Goal: Task Accomplishment & Management: Use online tool/utility

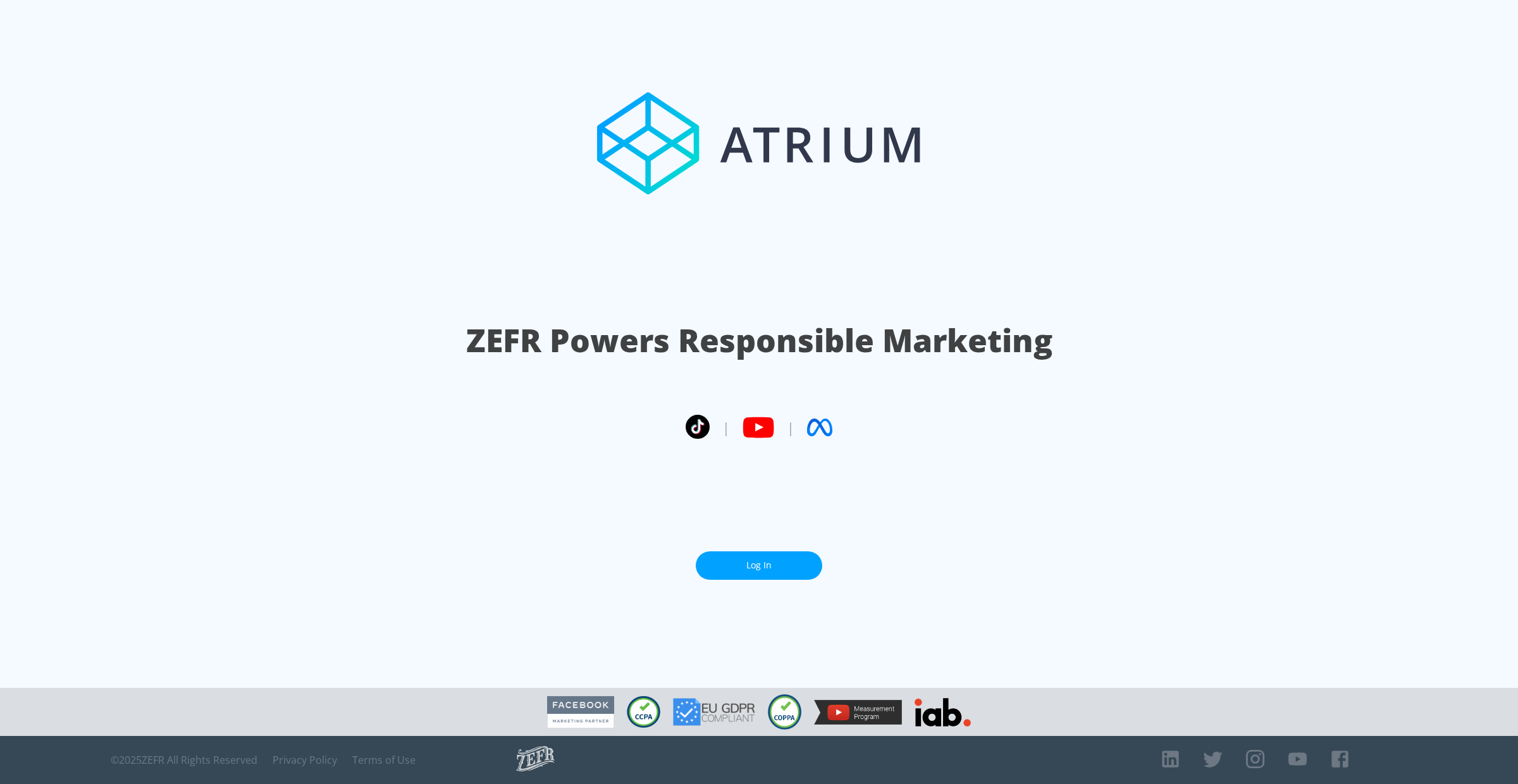
click at [766, 556] on link "Log In" at bounding box center [759, 566] width 127 height 29
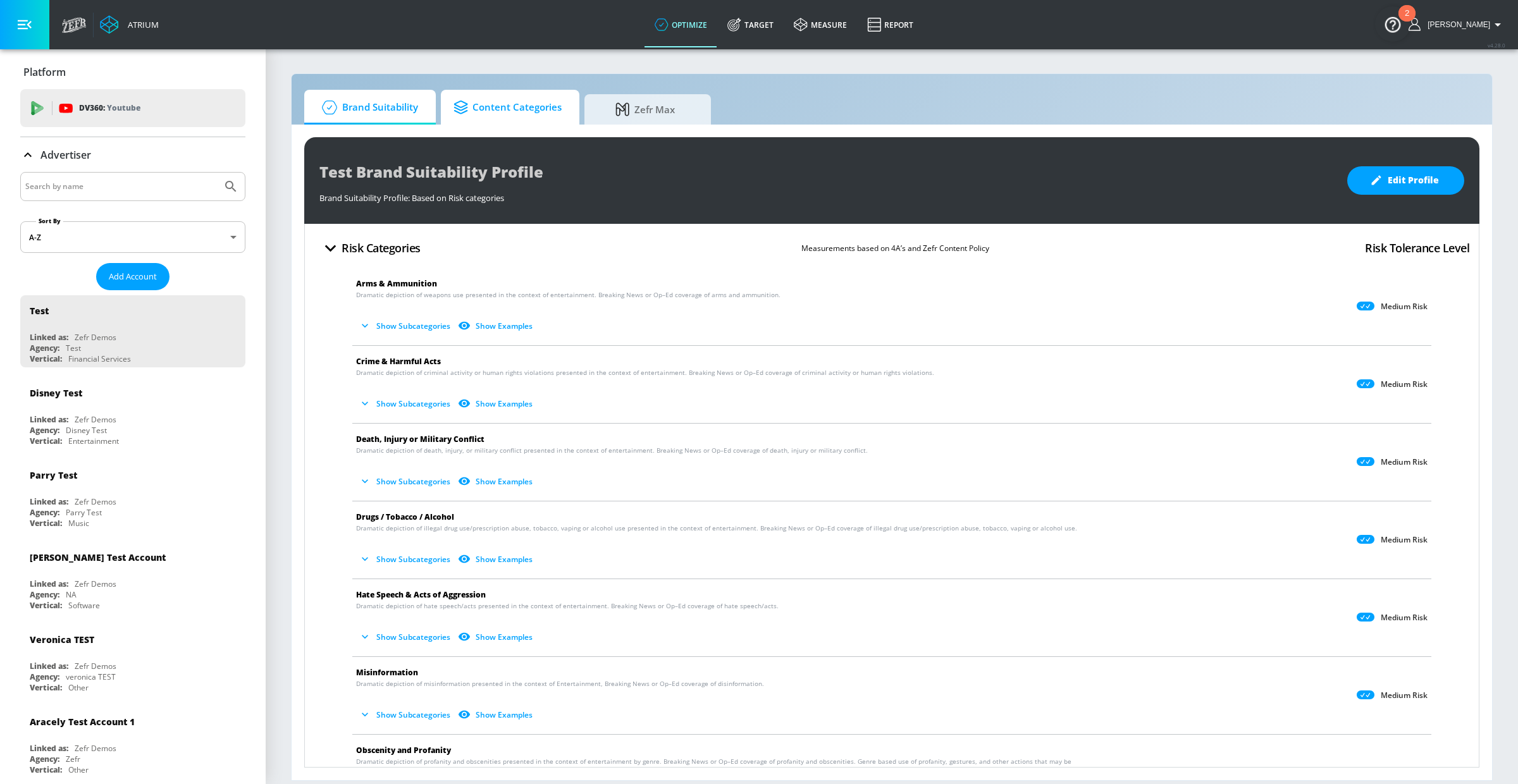
click at [518, 121] on span "Content Categories" at bounding box center [507, 108] width 108 height 31
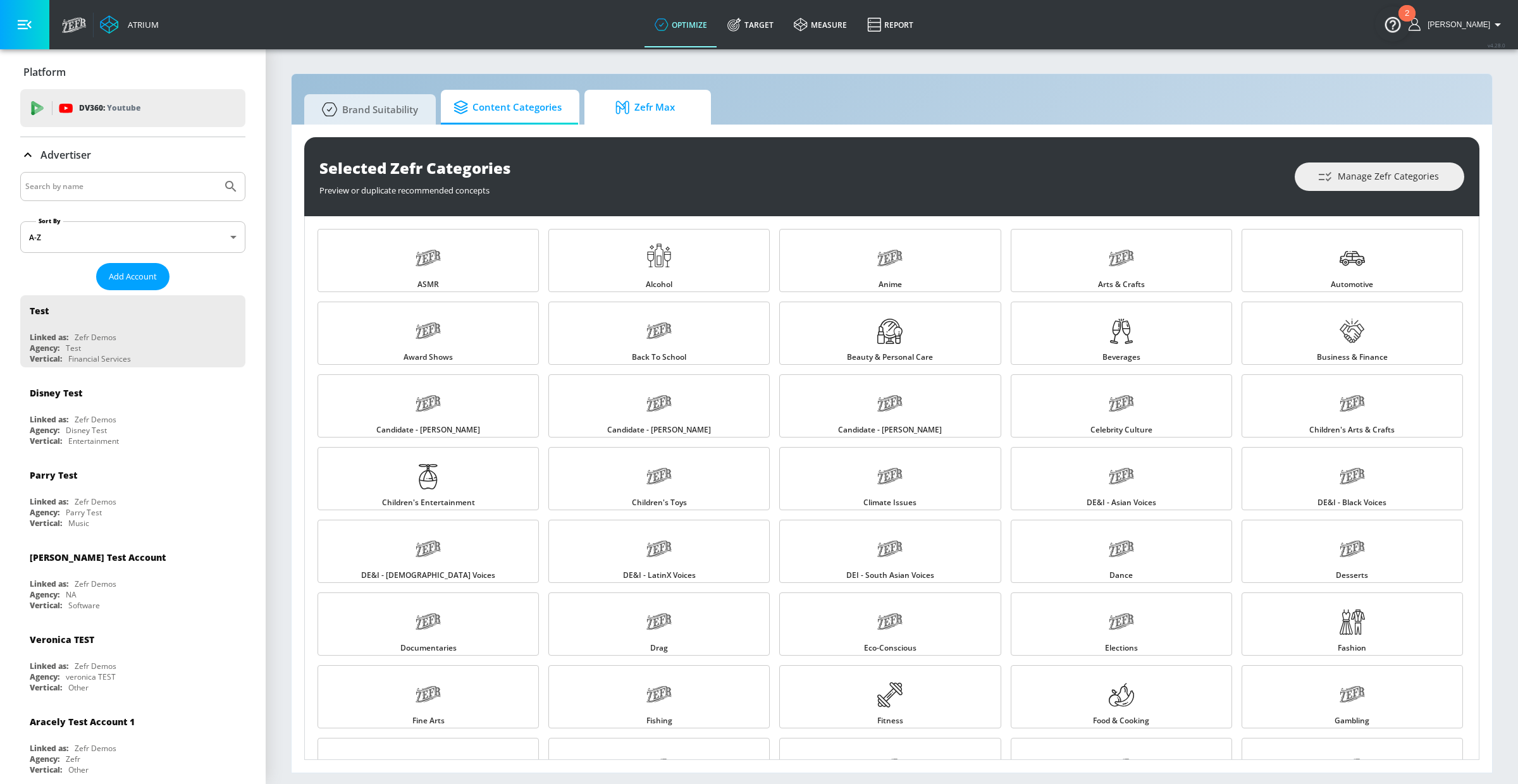
click at [626, 104] on icon at bounding box center [625, 108] width 19 height 13
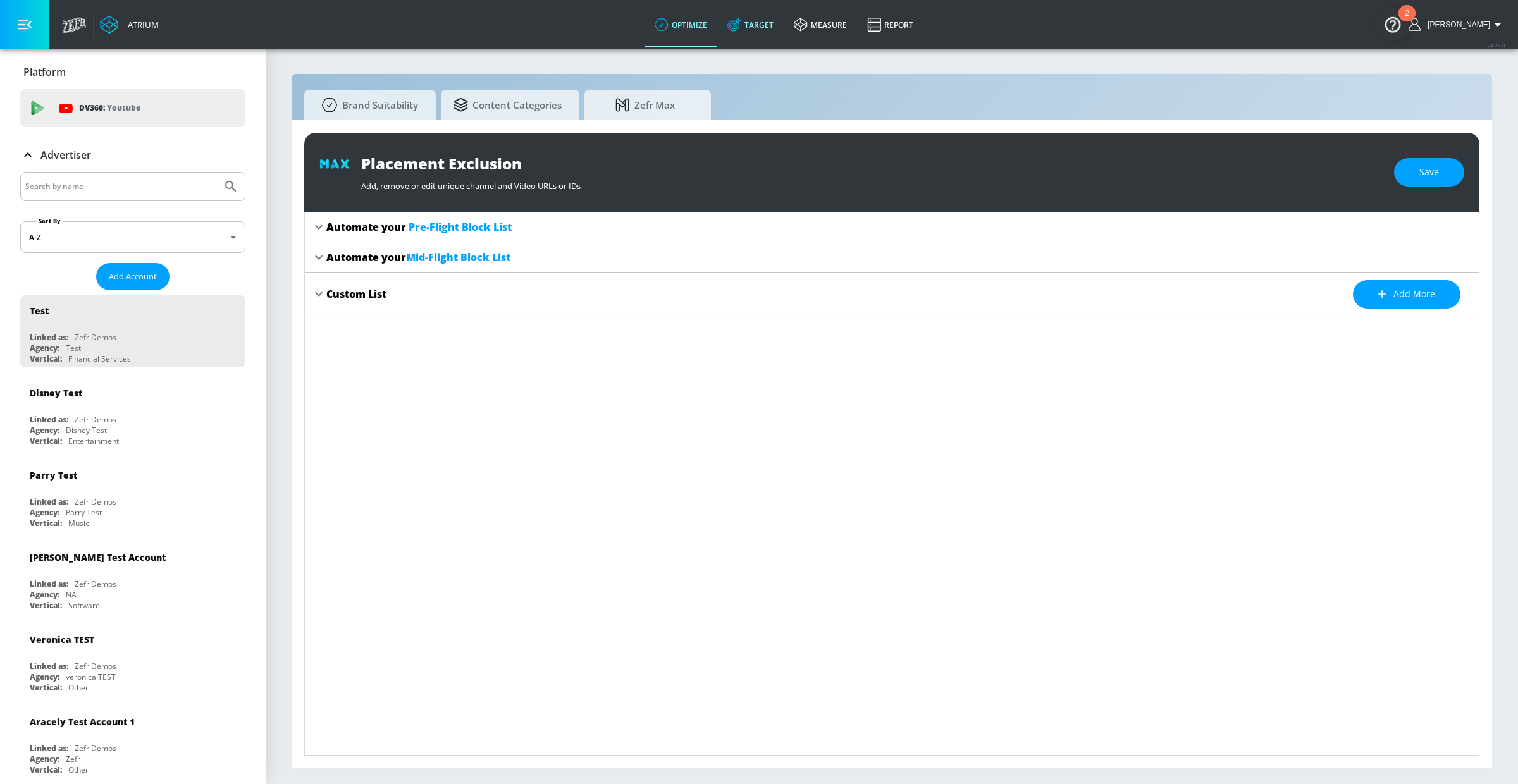
click at [778, 25] on link "Target" at bounding box center [750, 24] width 66 height 45
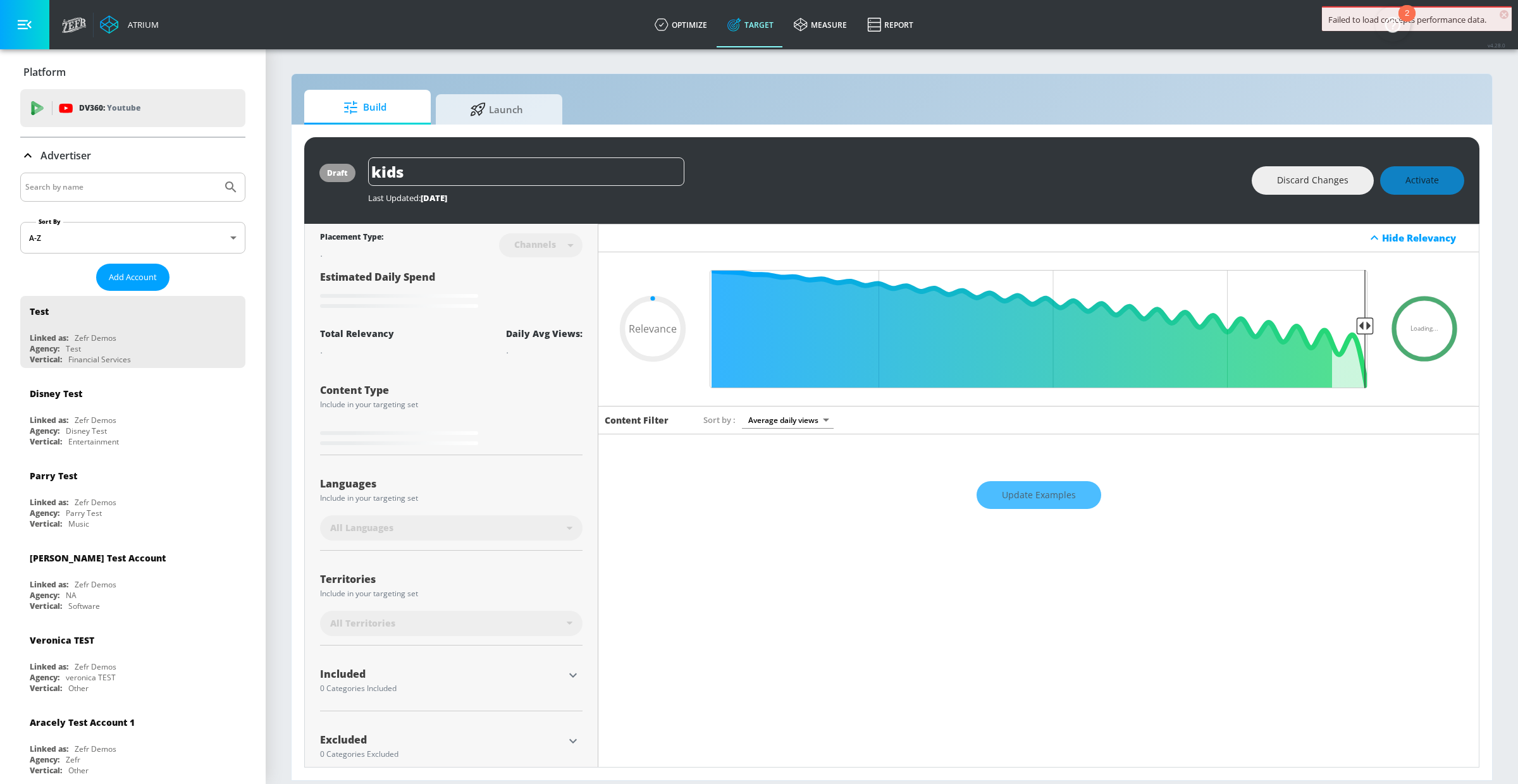
type input "0.59"
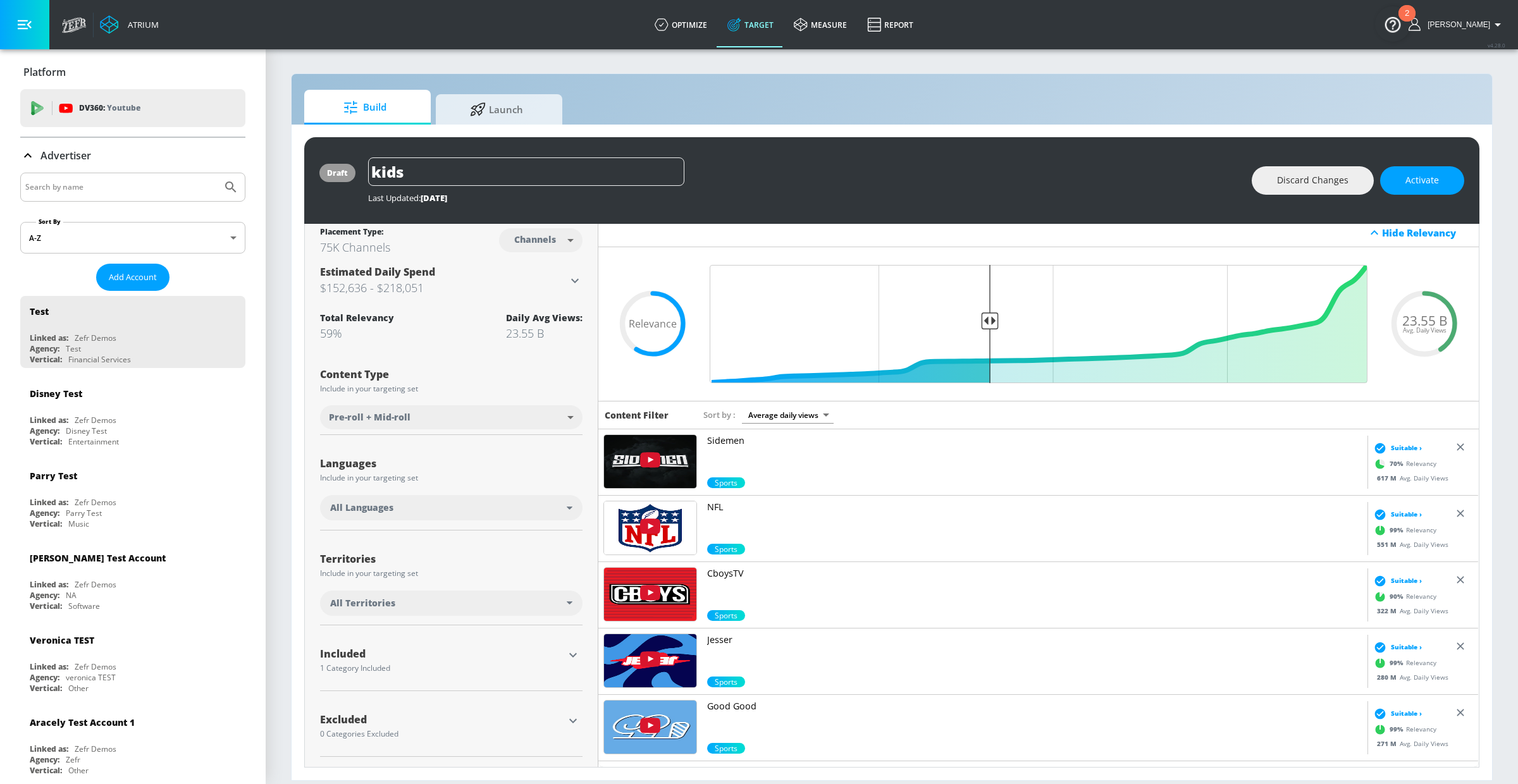
scroll to position [5, 0]
click at [573, 655] on icon "button" at bounding box center [573, 656] width 8 height 5
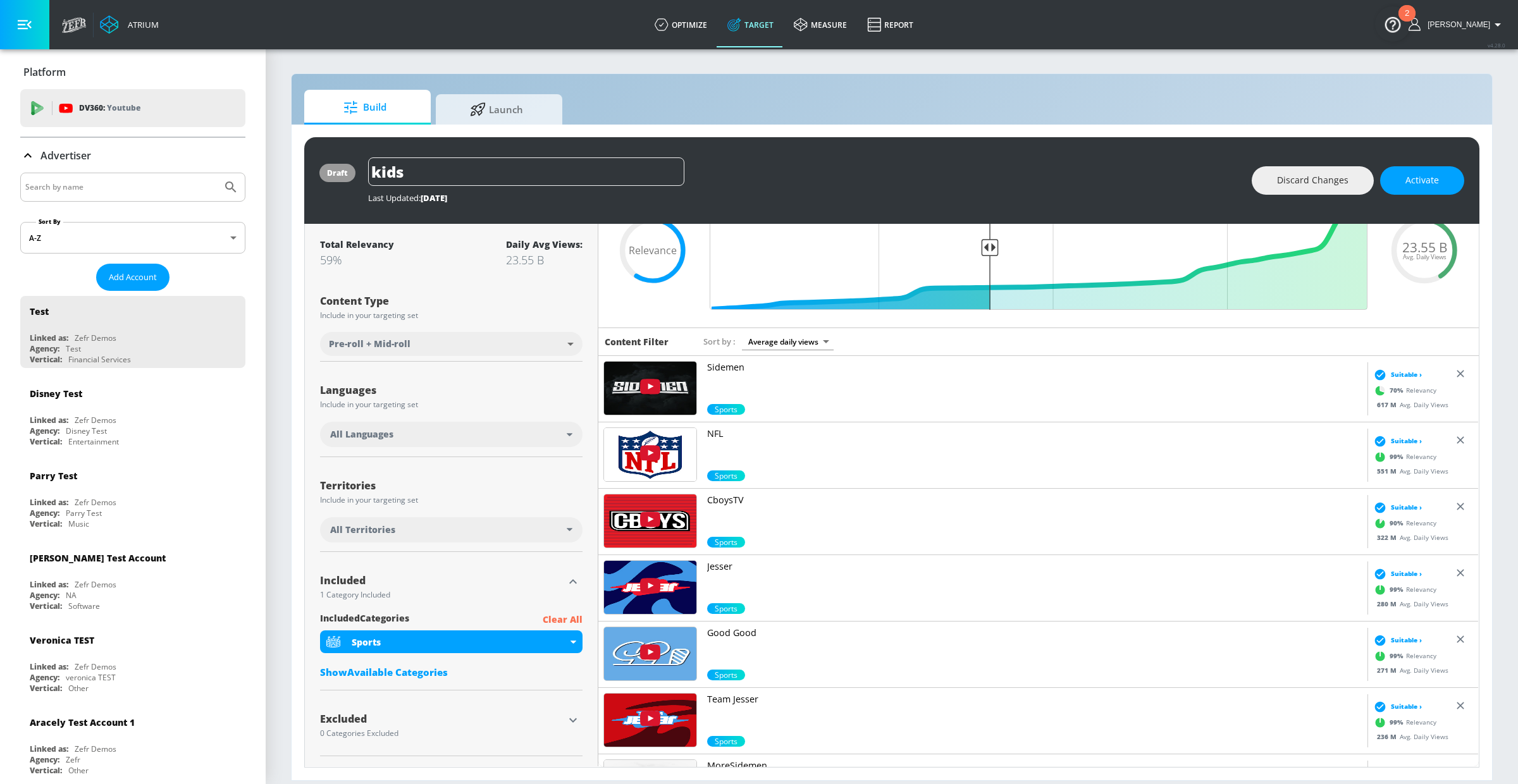
scroll to position [0, 0]
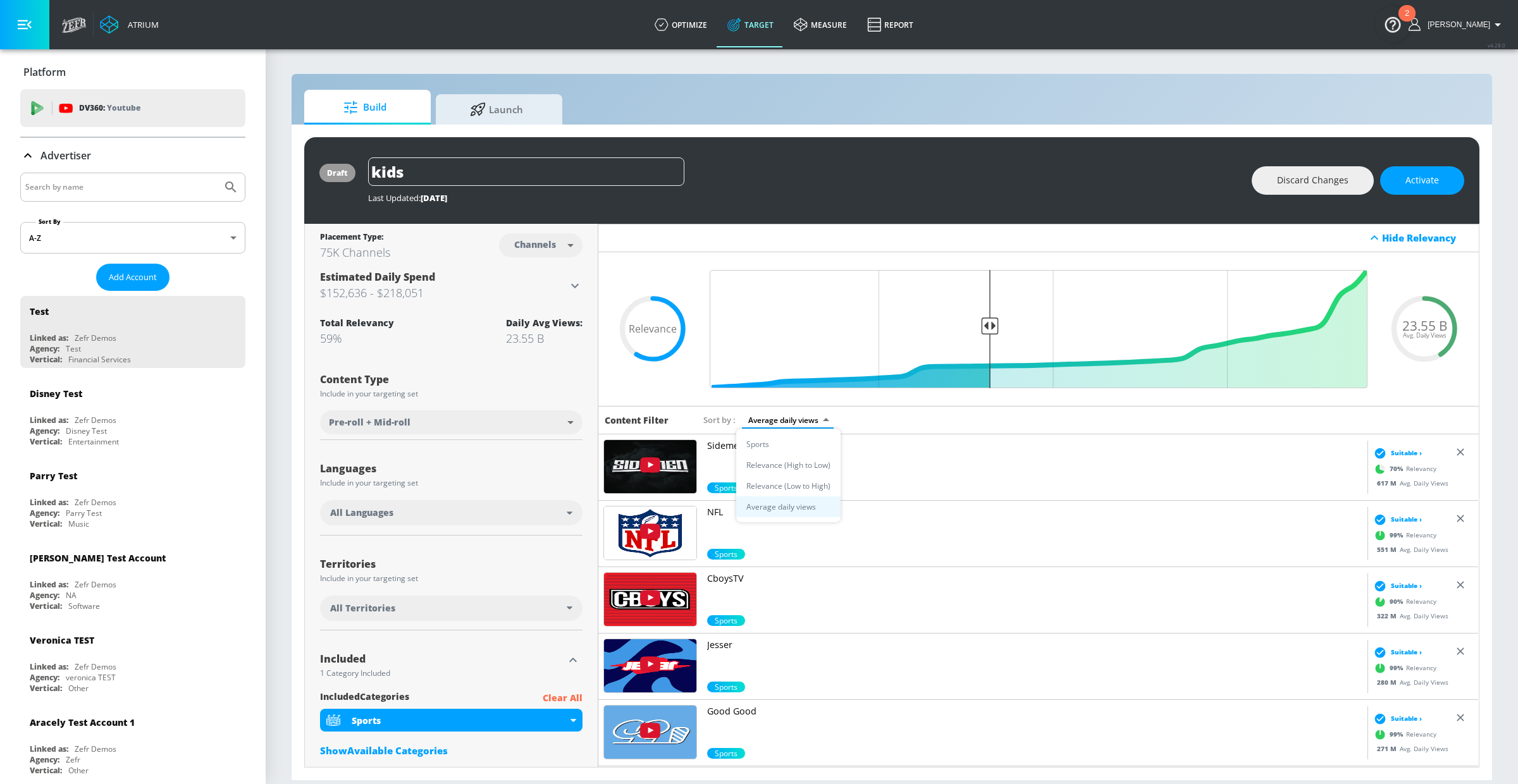
click at [775, 419] on body "Atrium optimize Target measure Report optimize Target measure Report v 4.28.0 […" at bounding box center [759, 392] width 1518 height 784
click at [774, 421] on div at bounding box center [759, 392] width 1518 height 784
click at [551, 249] on body "Atrium optimize Target measure Report optimize Target measure Report v 4.28.0 […" at bounding box center [759, 392] width 1518 height 784
click at [544, 289] on div "Videos" at bounding box center [536, 293] width 36 height 13
type input "videos"
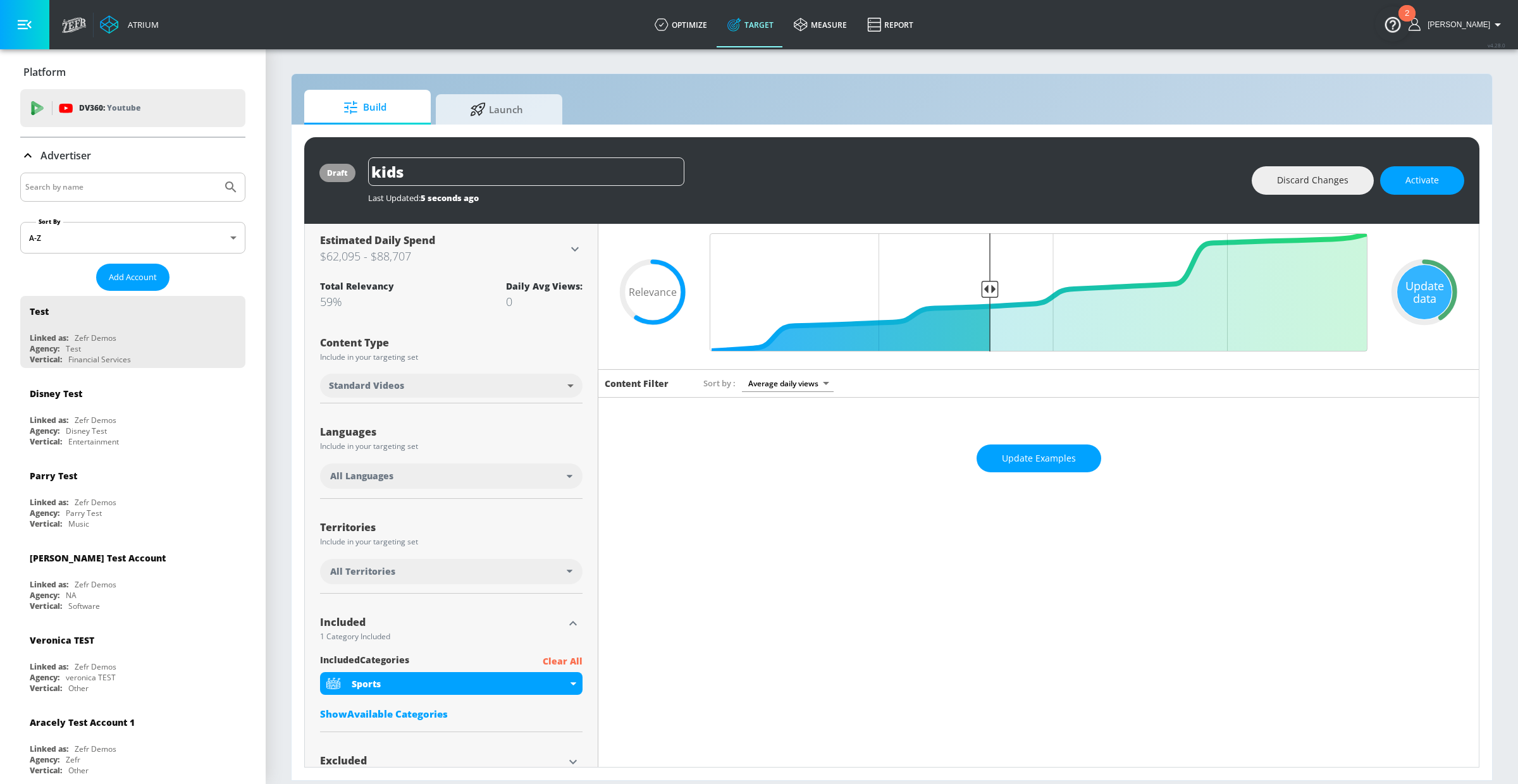
scroll to position [13, 0]
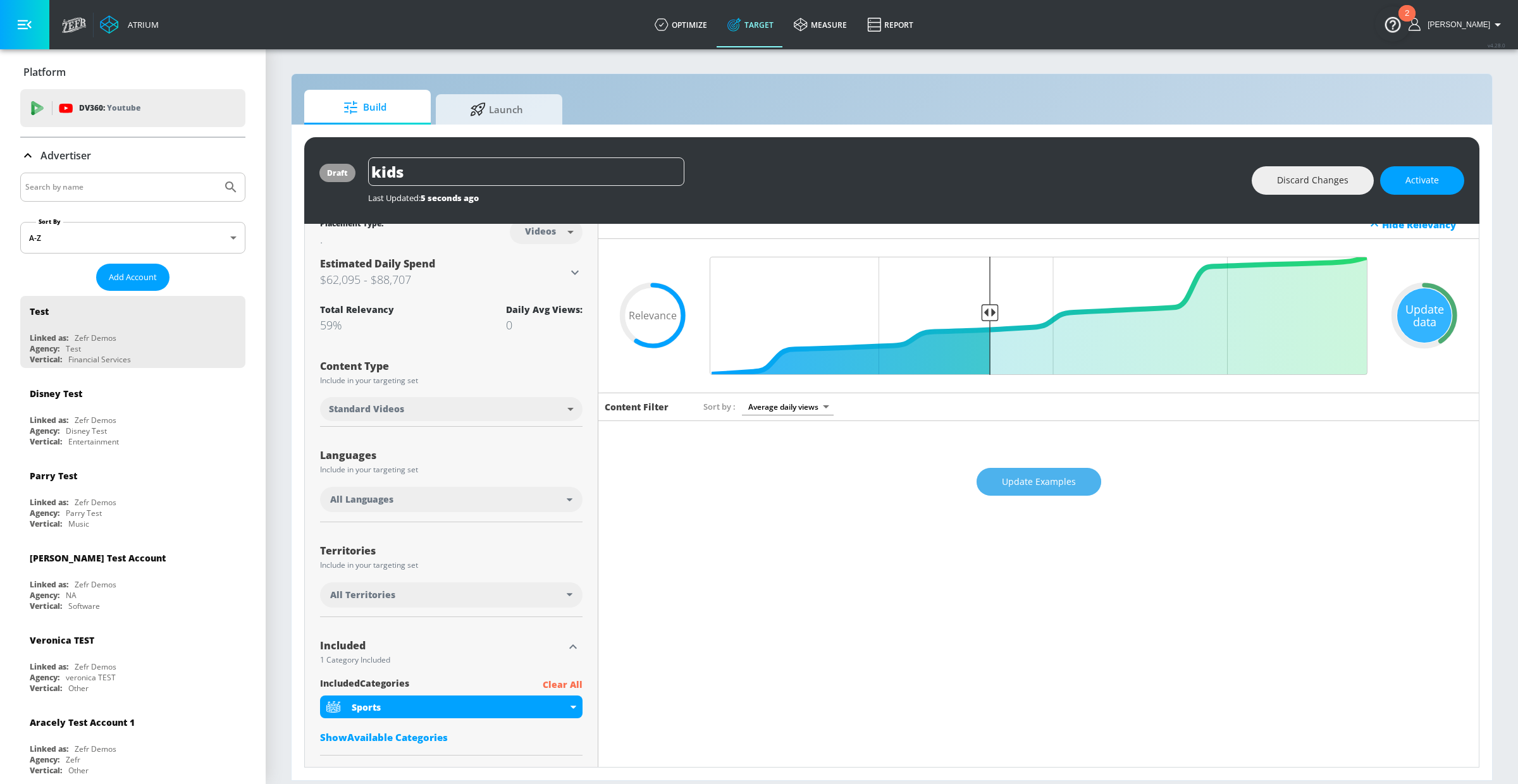
click at [1019, 481] on span "Update Examples" at bounding box center [1039, 482] width 74 height 15
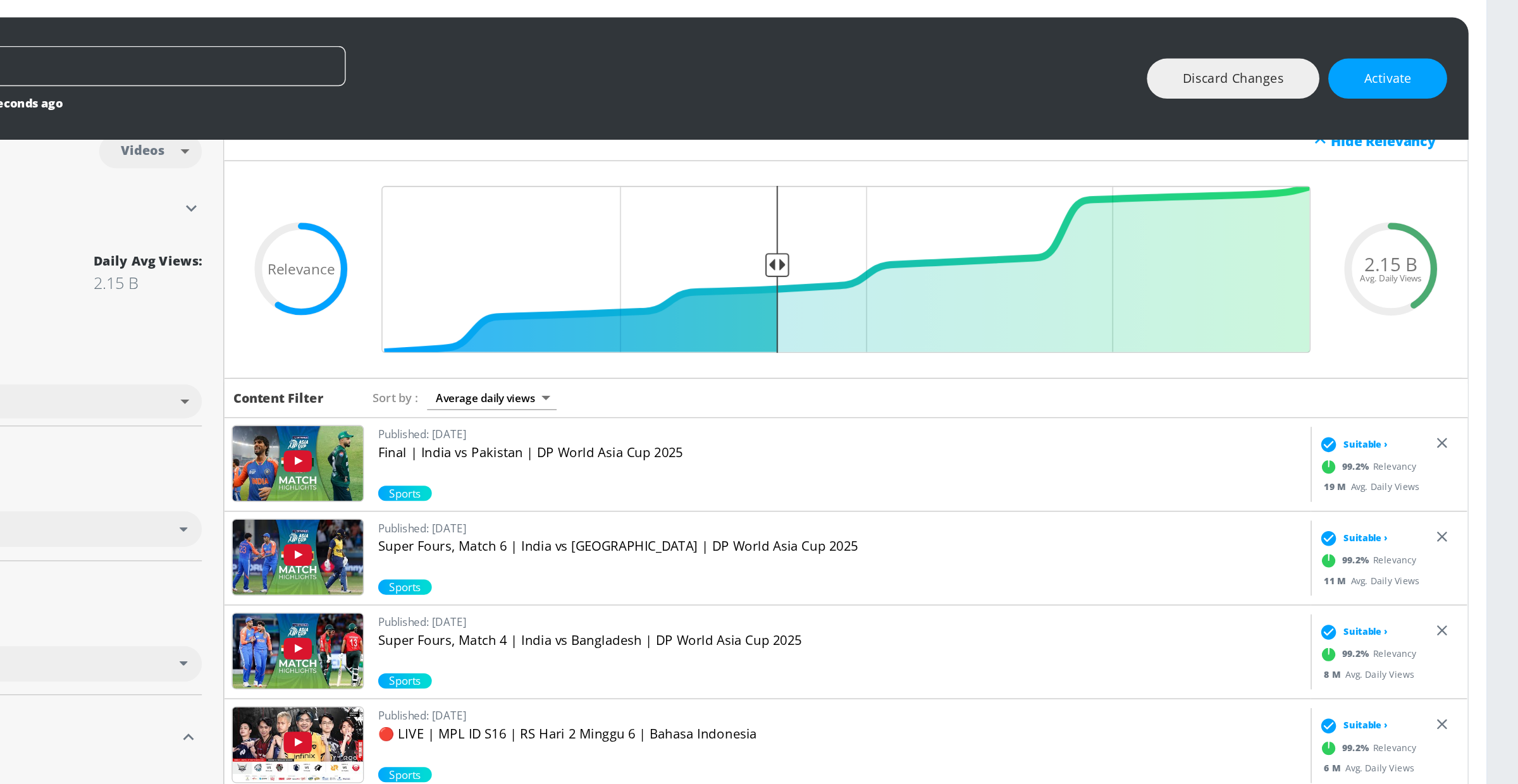
scroll to position [54, 0]
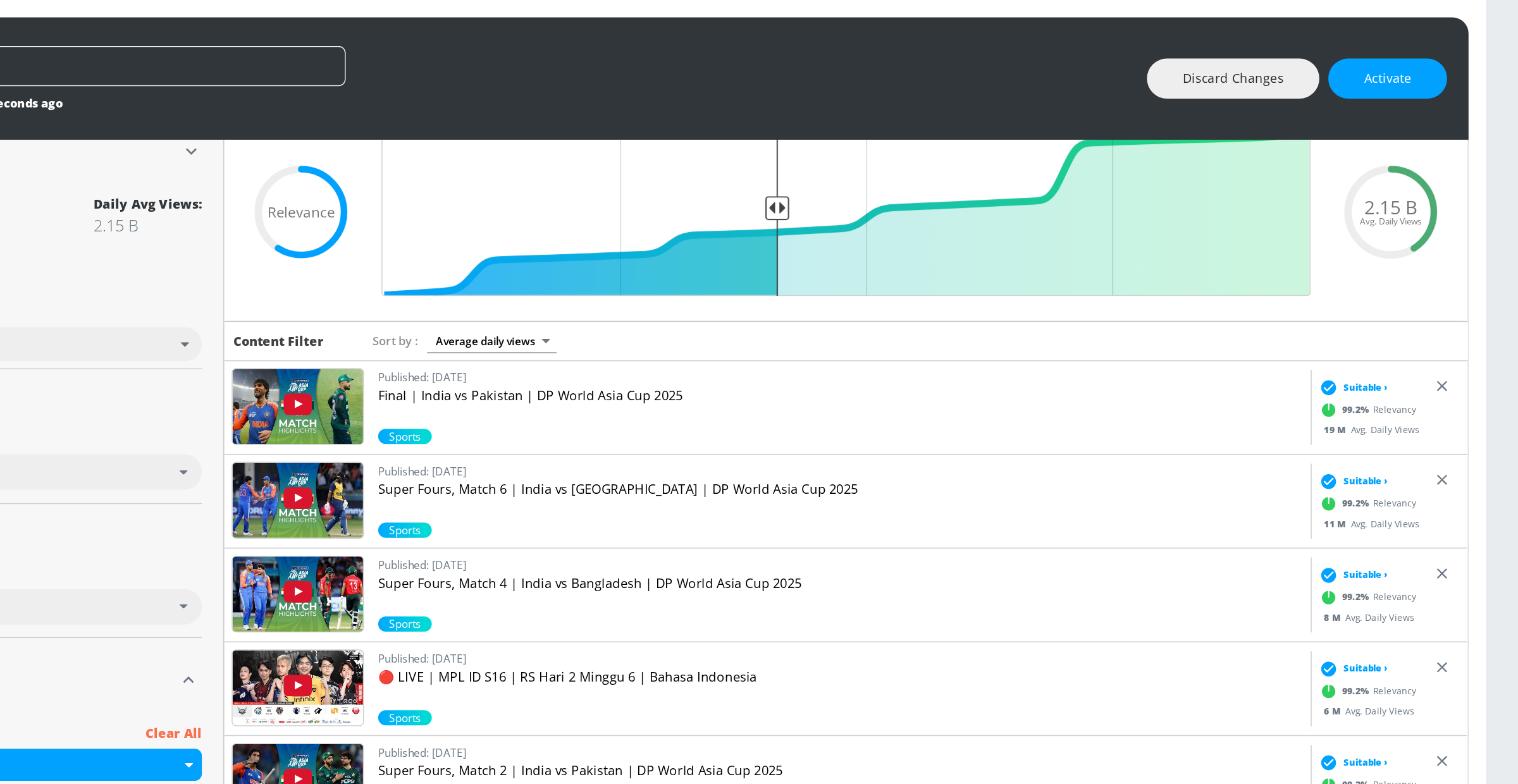
click at [1379, 416] on icon at bounding box center [1379, 415] width 11 height 11
click at [1403, 415] on span "99.2 %" at bounding box center [1401, 416] width 22 height 10
click at [719, 436] on span "Sports" at bounding box center [725, 434] width 38 height 11
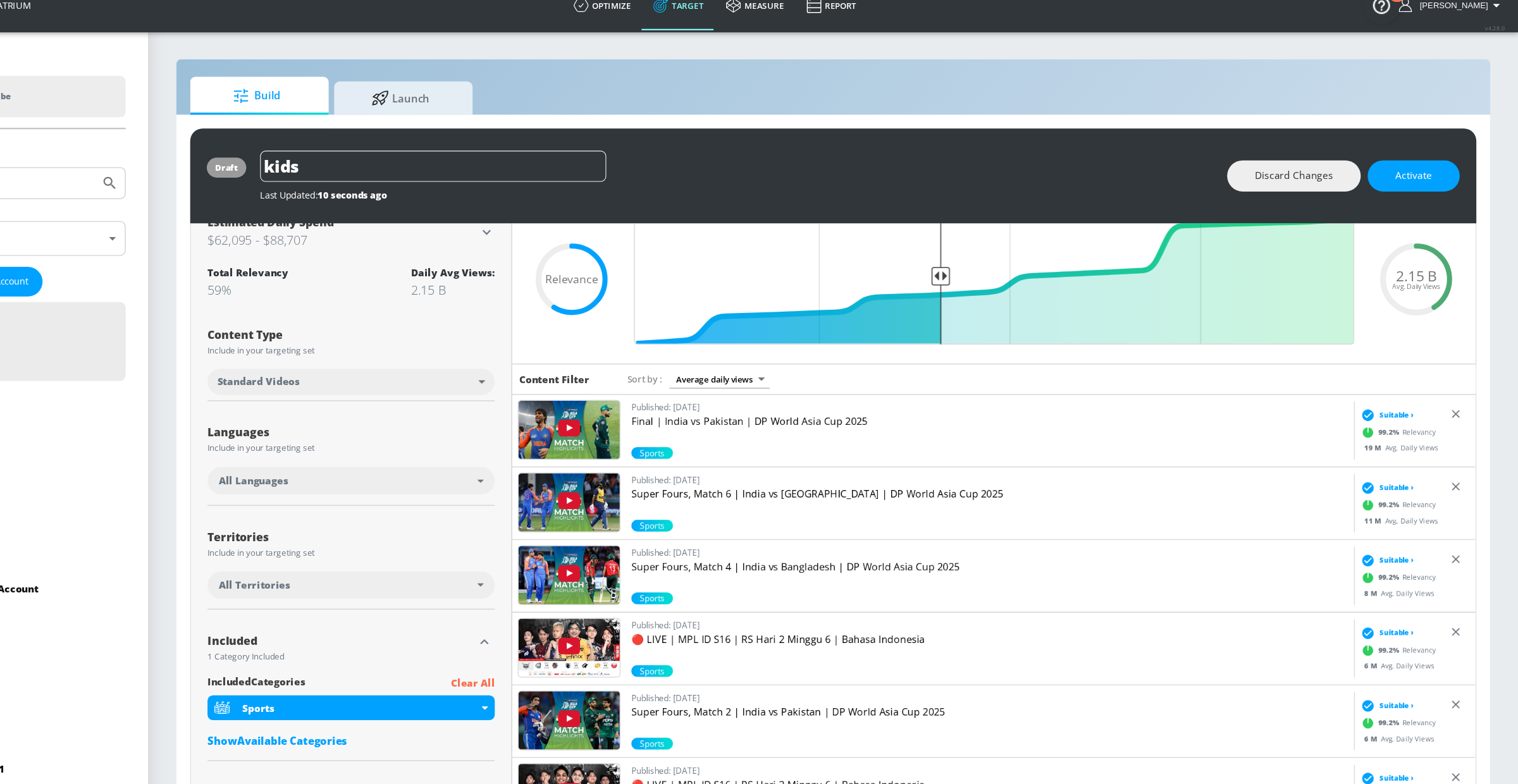
scroll to position [79, 0]
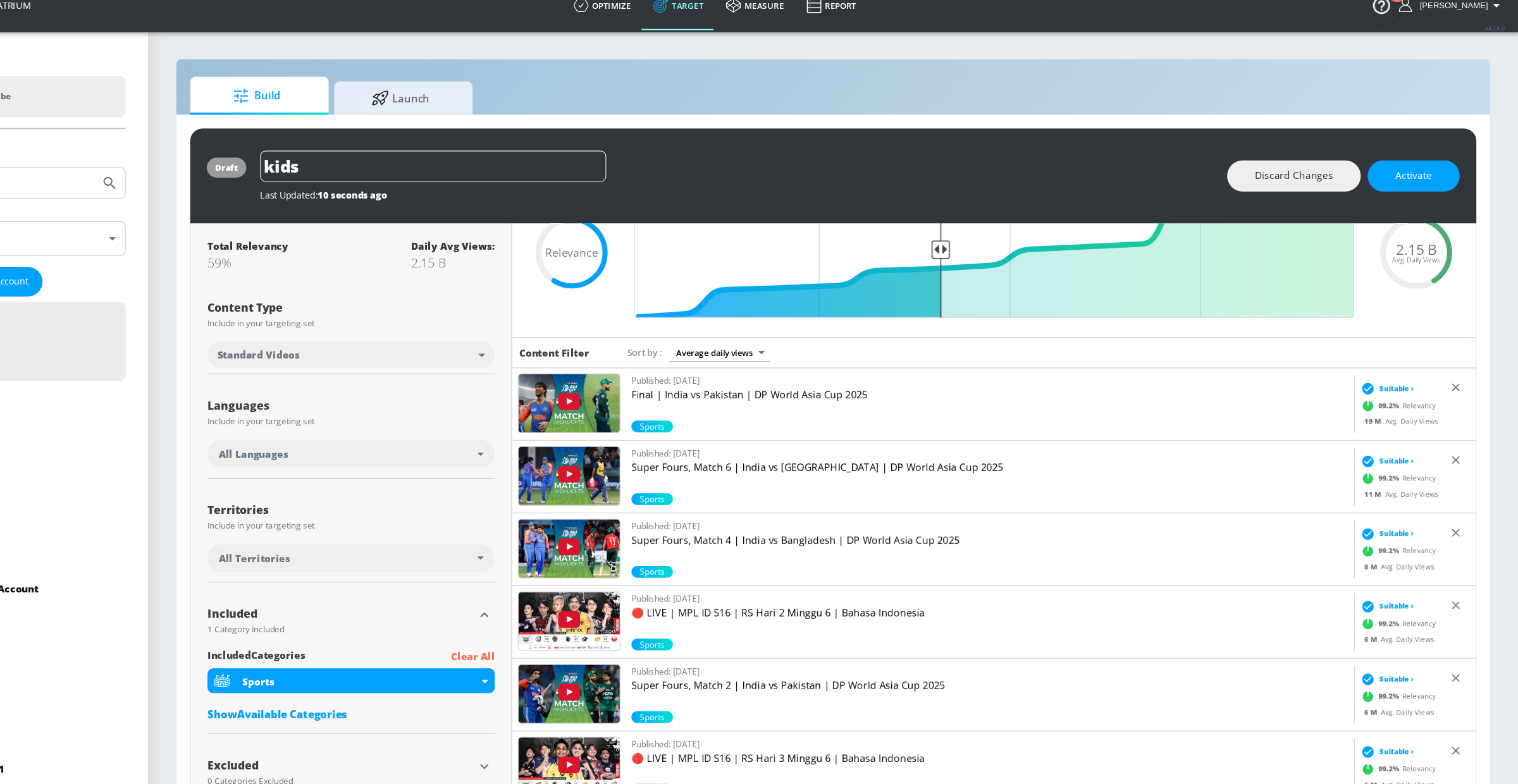
click at [444, 429] on div "All Languages" at bounding box center [448, 434] width 237 height 13
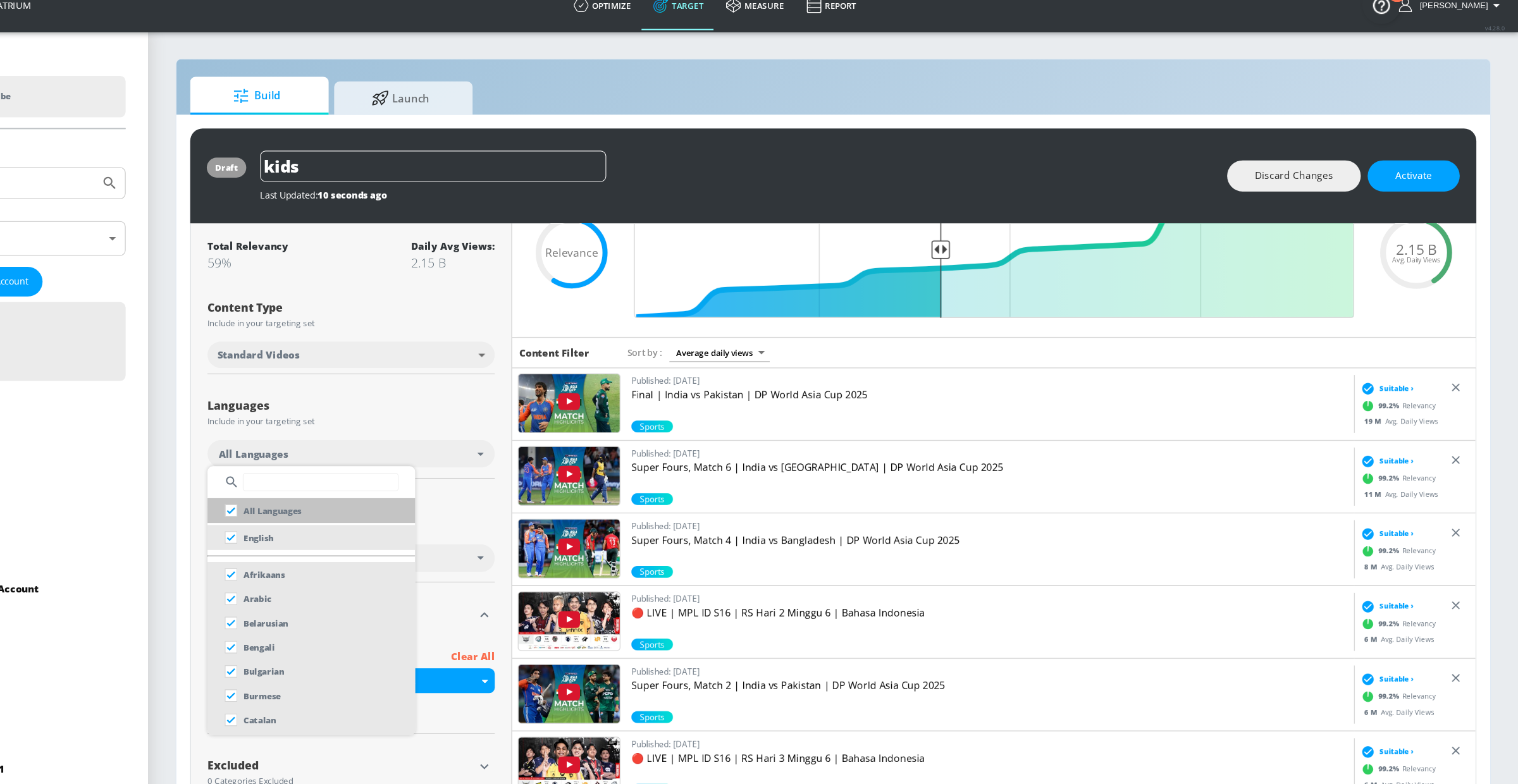
click at [399, 494] on div "All Languages" at bounding box center [367, 487] width 76 height 23
click at [392, 517] on li "English" at bounding box center [415, 511] width 190 height 23
checkbox input "false"
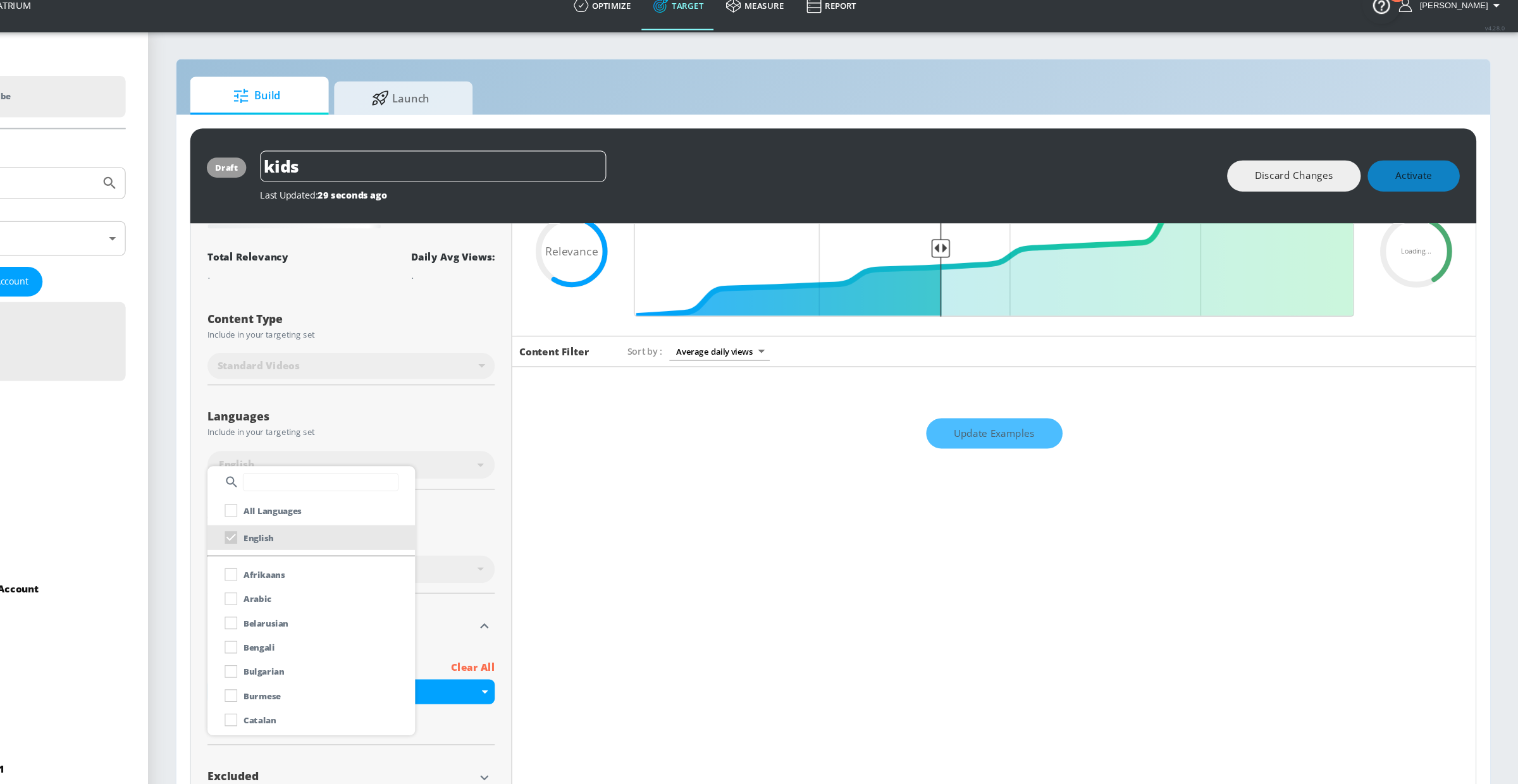
click at [479, 392] on div at bounding box center [759, 392] width 1518 height 784
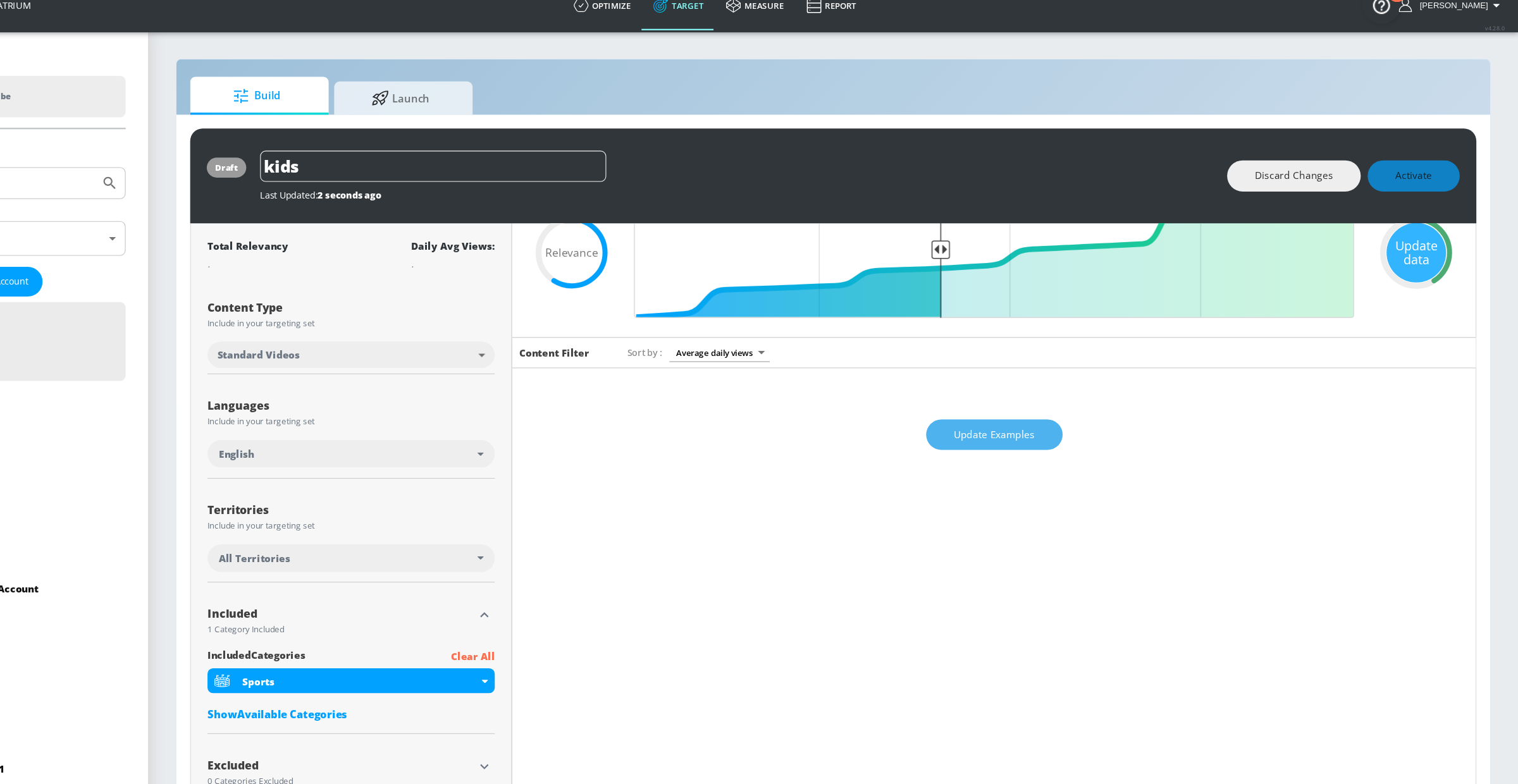
click at [1036, 429] on button "Update Examples" at bounding box center [1039, 417] width 125 height 29
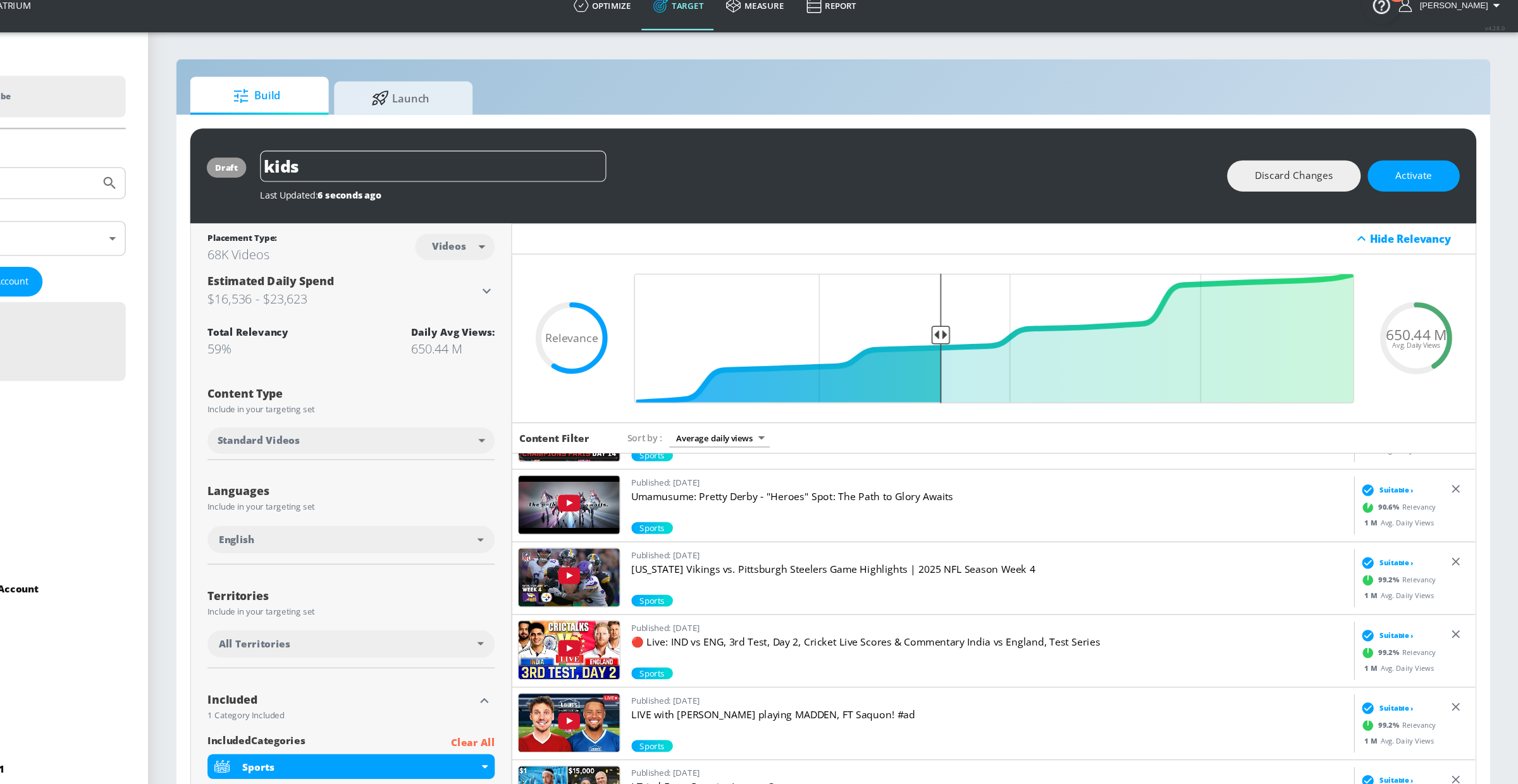
scroll to position [71, 0]
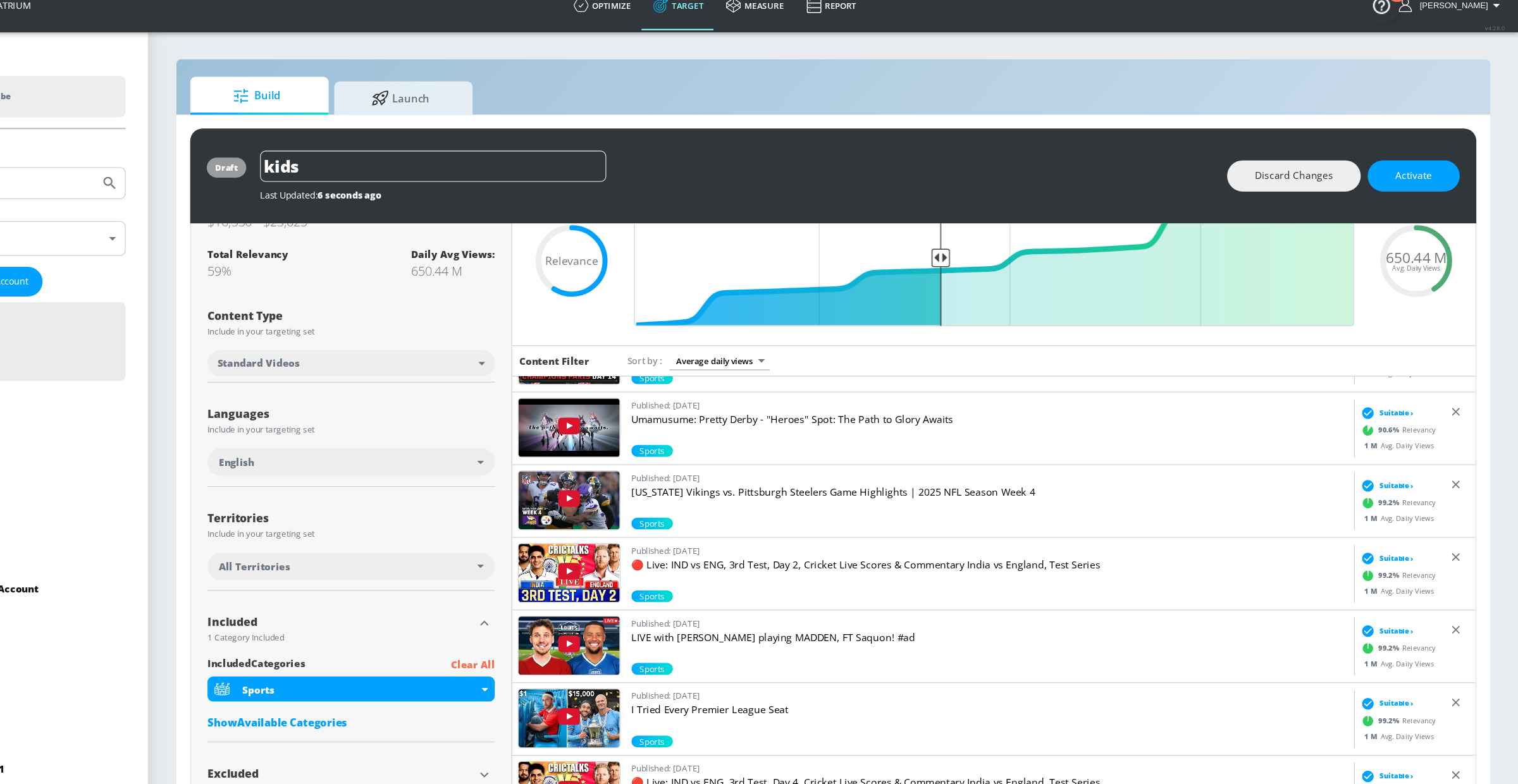
click at [372, 680] on div "Show Available Categories" at bounding box center [451, 679] width 263 height 13
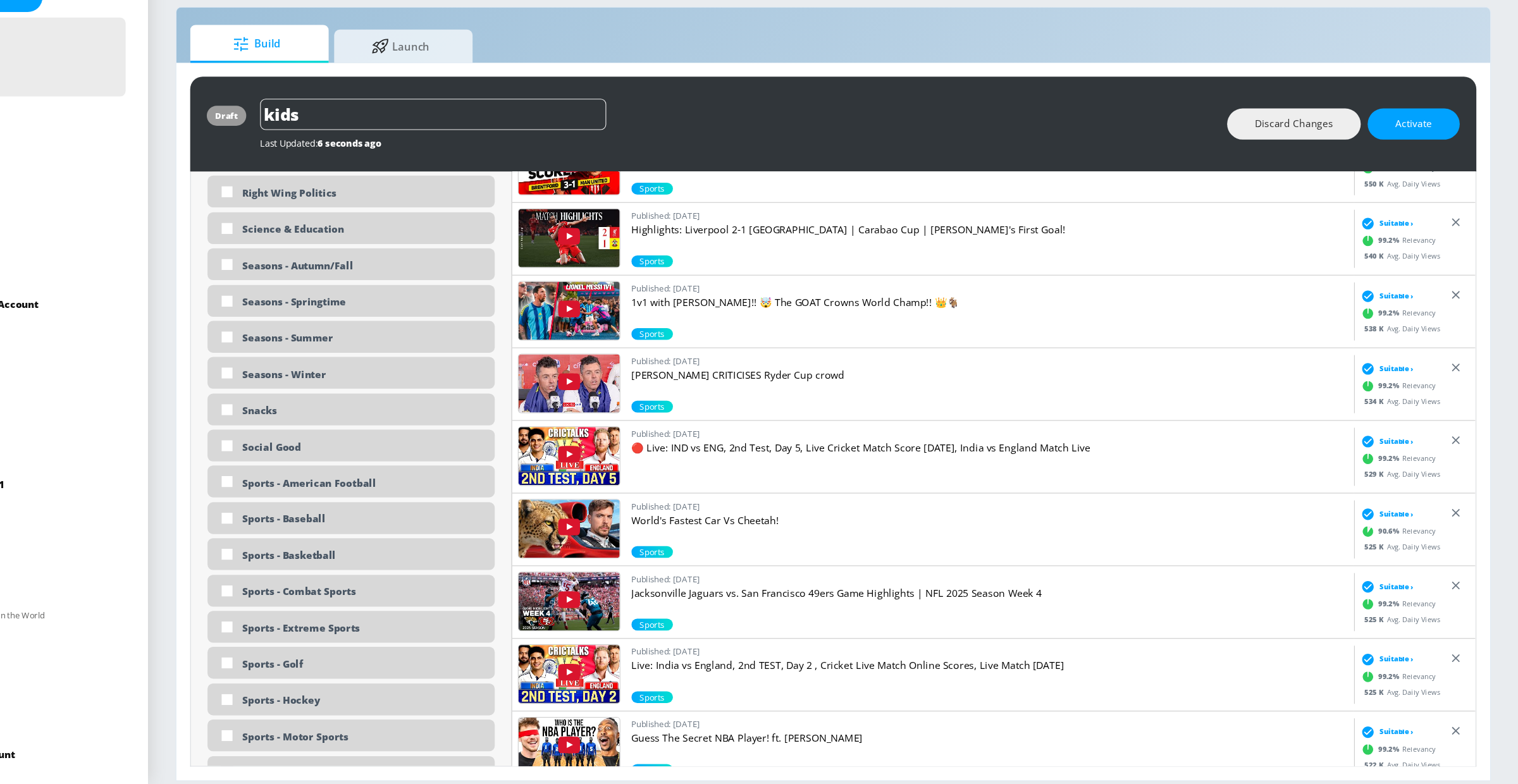
scroll to position [3689, 0]
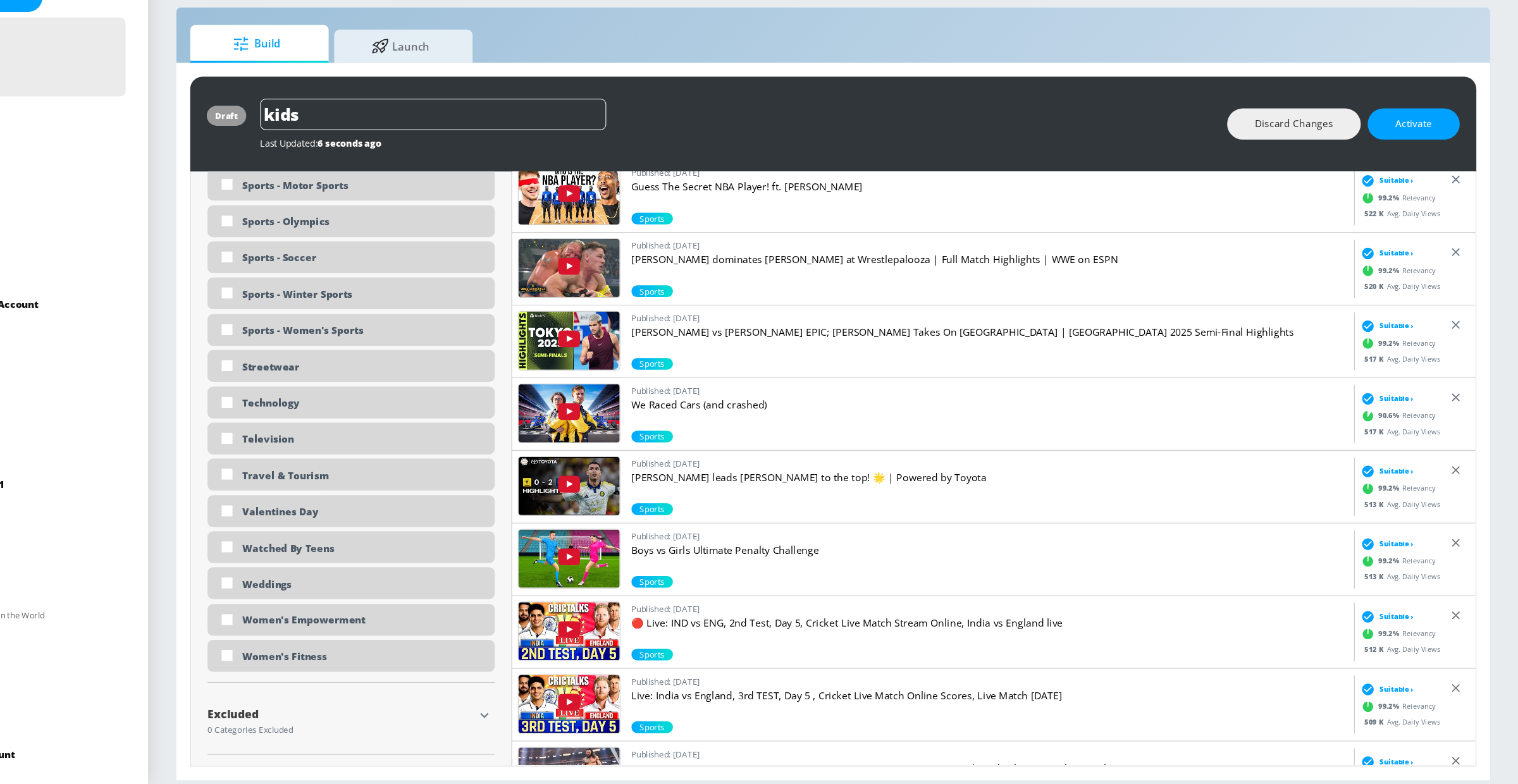
click at [569, 707] on div "Excluded 0 Categories Excluded Select Concepts Below Show Available Categories …" at bounding box center [451, 729] width 263 height 56
click at [570, 716] on icon "button" at bounding box center [573, 721] width 15 height 15
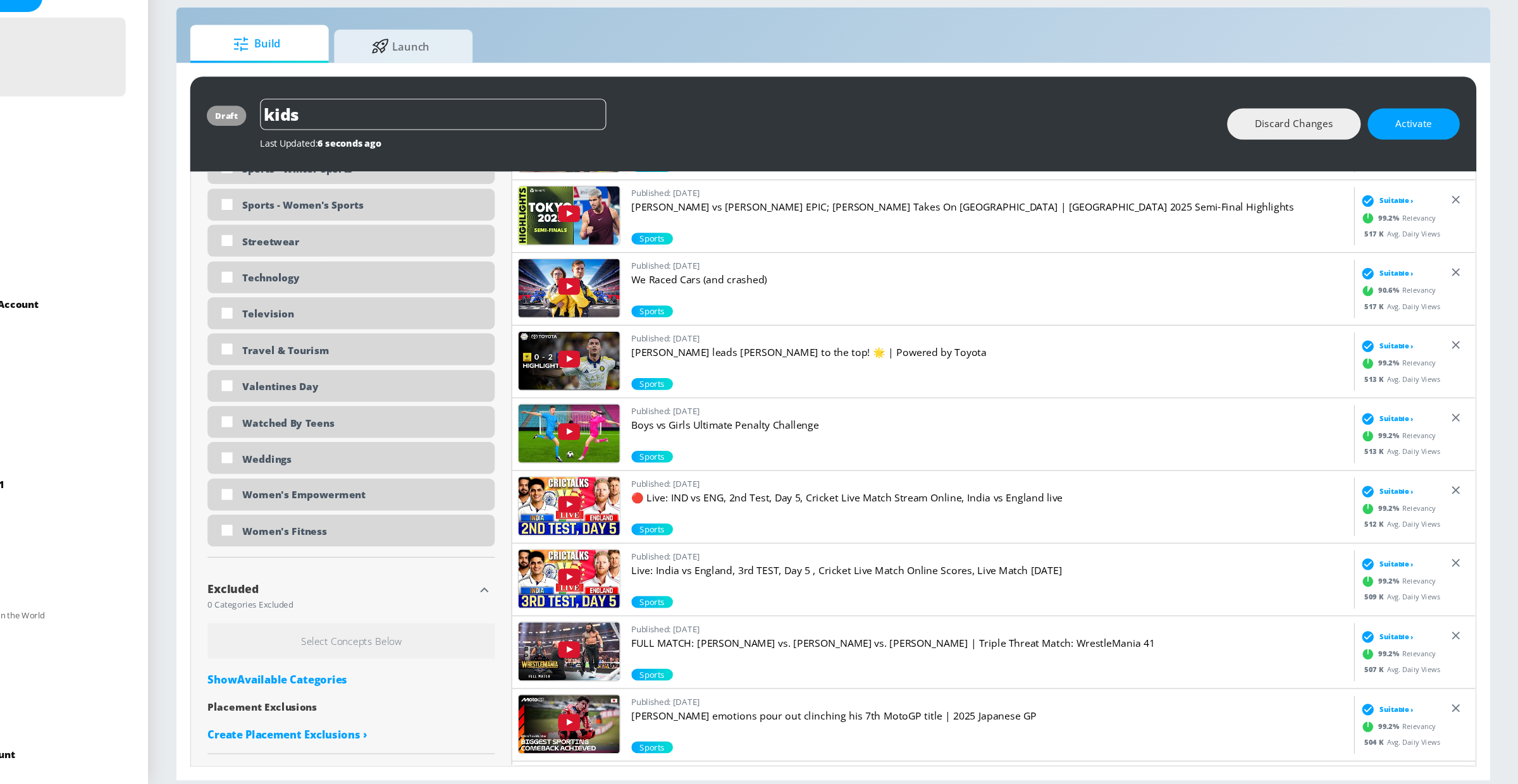
click at [437, 686] on div "Show Available Categories" at bounding box center [451, 688] width 263 height 13
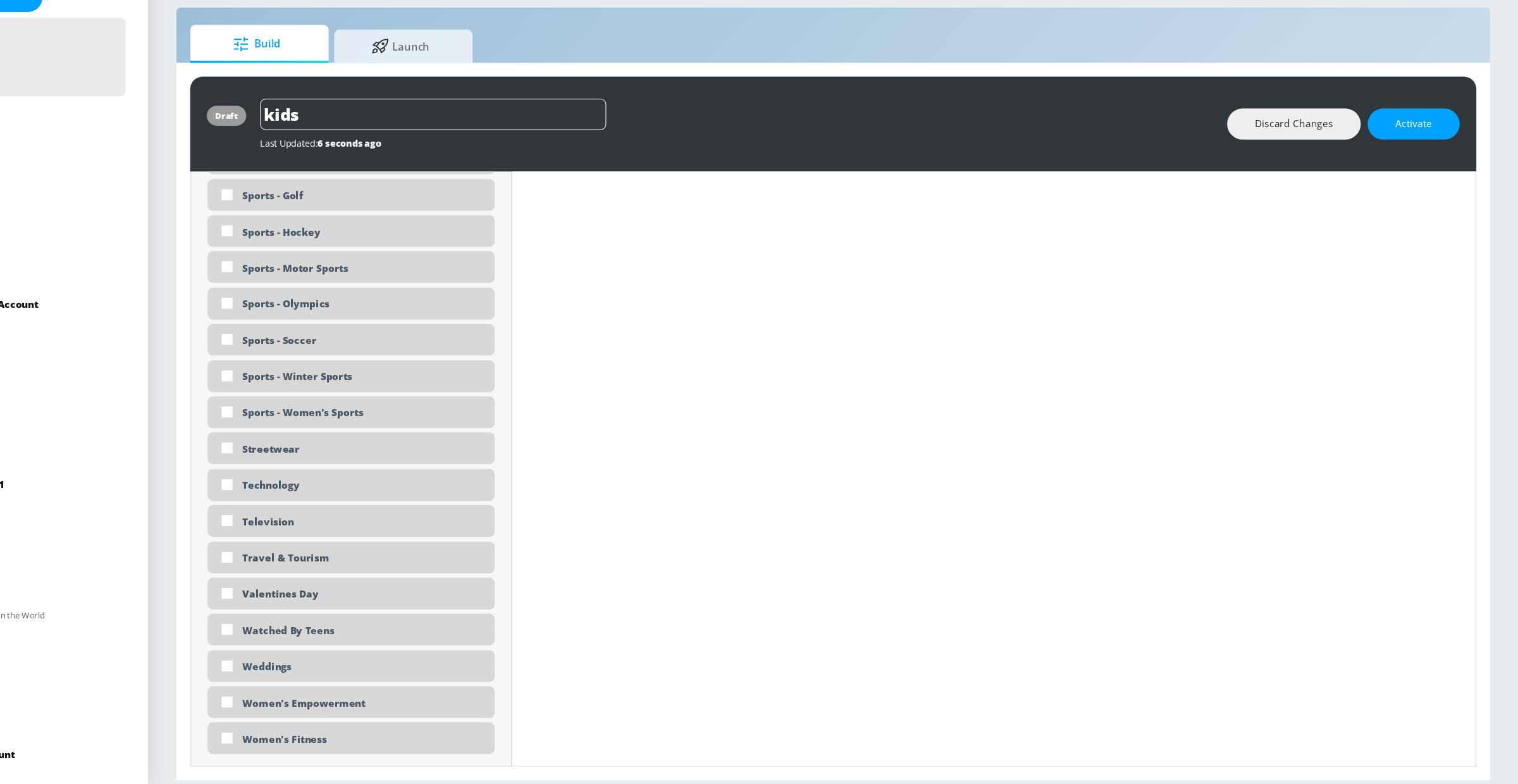
scroll to position [7355, 0]
click at [437, 686] on div "Weddings" at bounding box center [451, 674] width 263 height 29
checkbox input "true"
click at [431, 705] on div "Women's Empowerment" at bounding box center [463, 709] width 221 height 12
checkbox input "true"
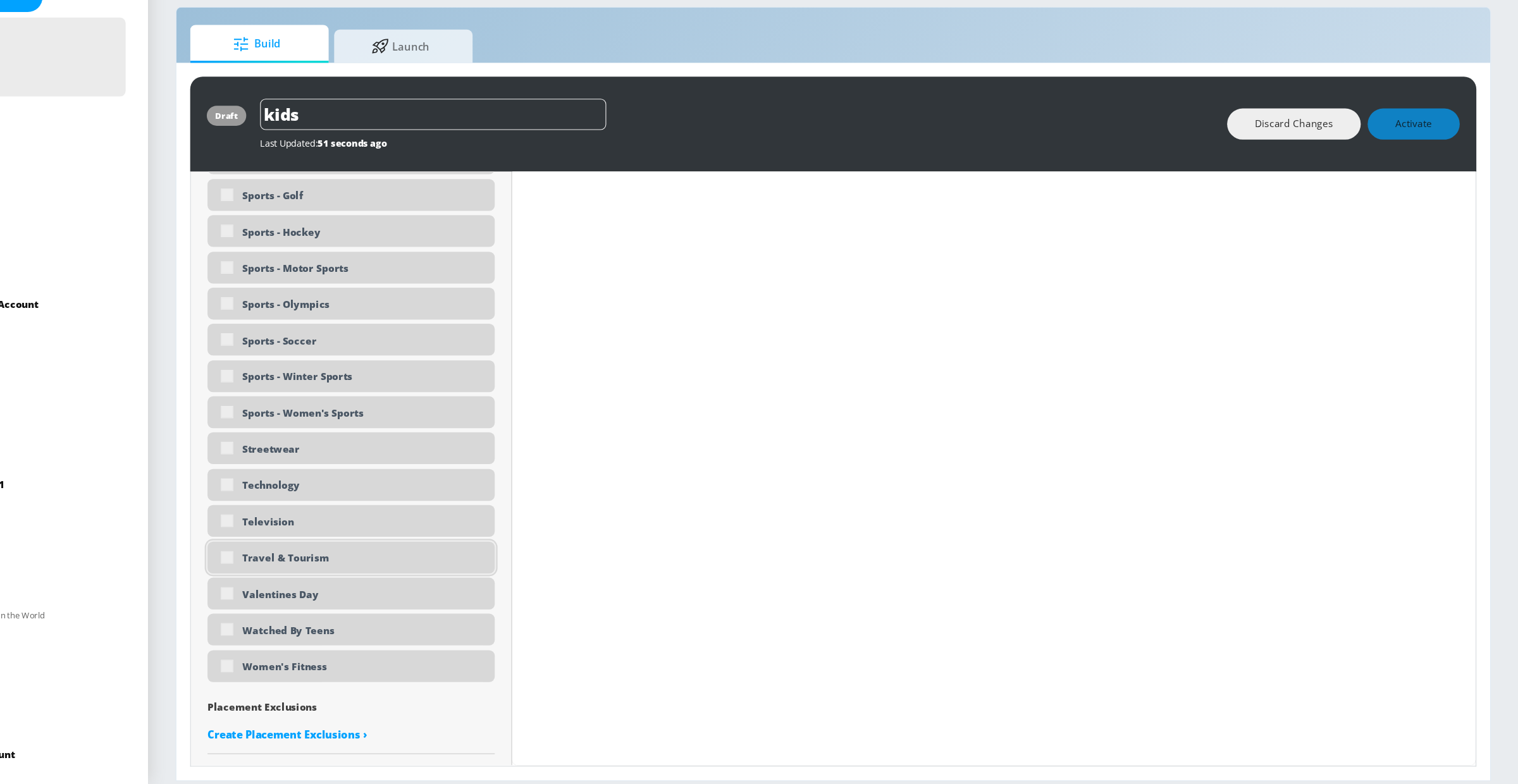
scroll to position [7300, 0]
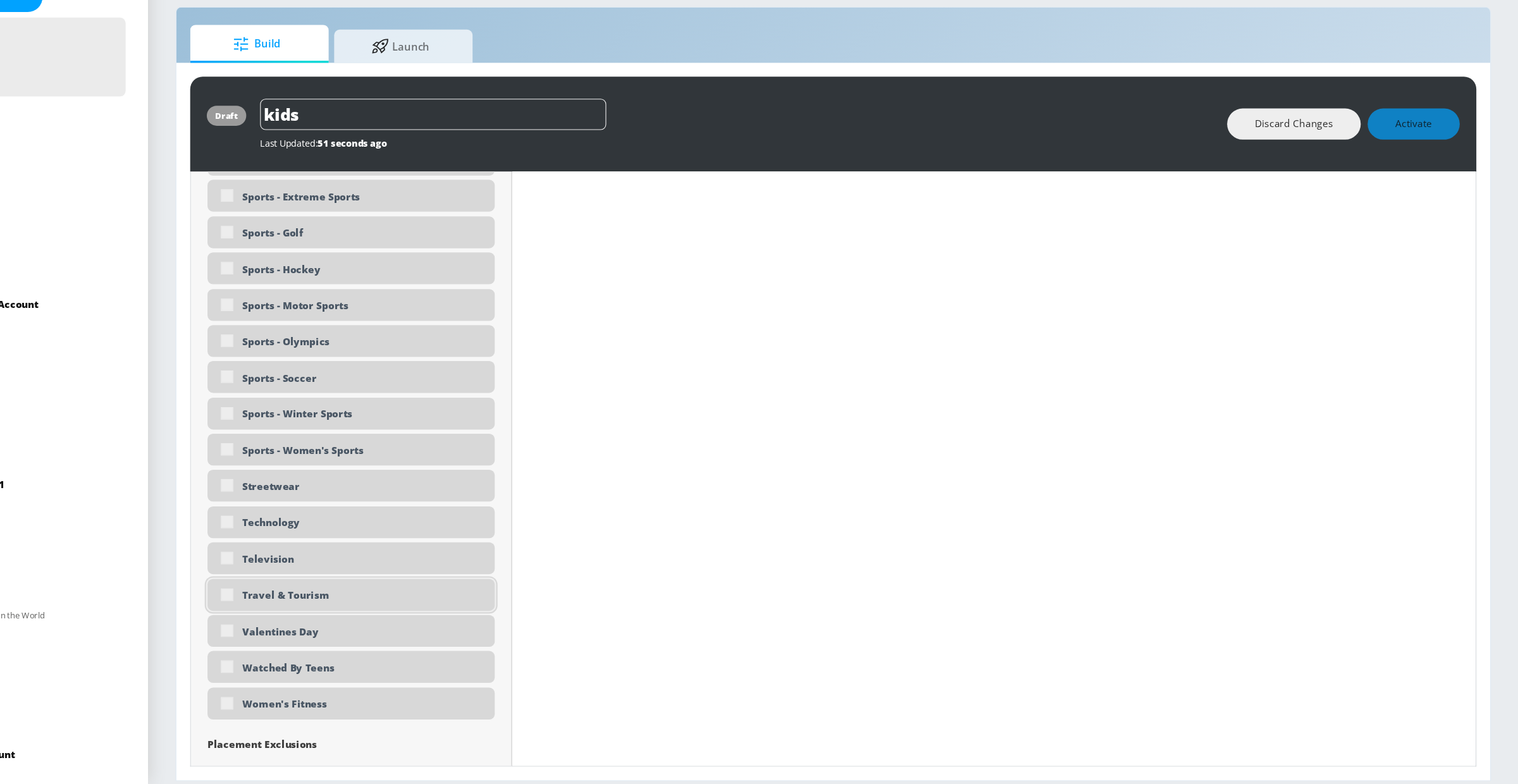
click at [439, 585] on div "Television" at bounding box center [451, 577] width 263 height 29
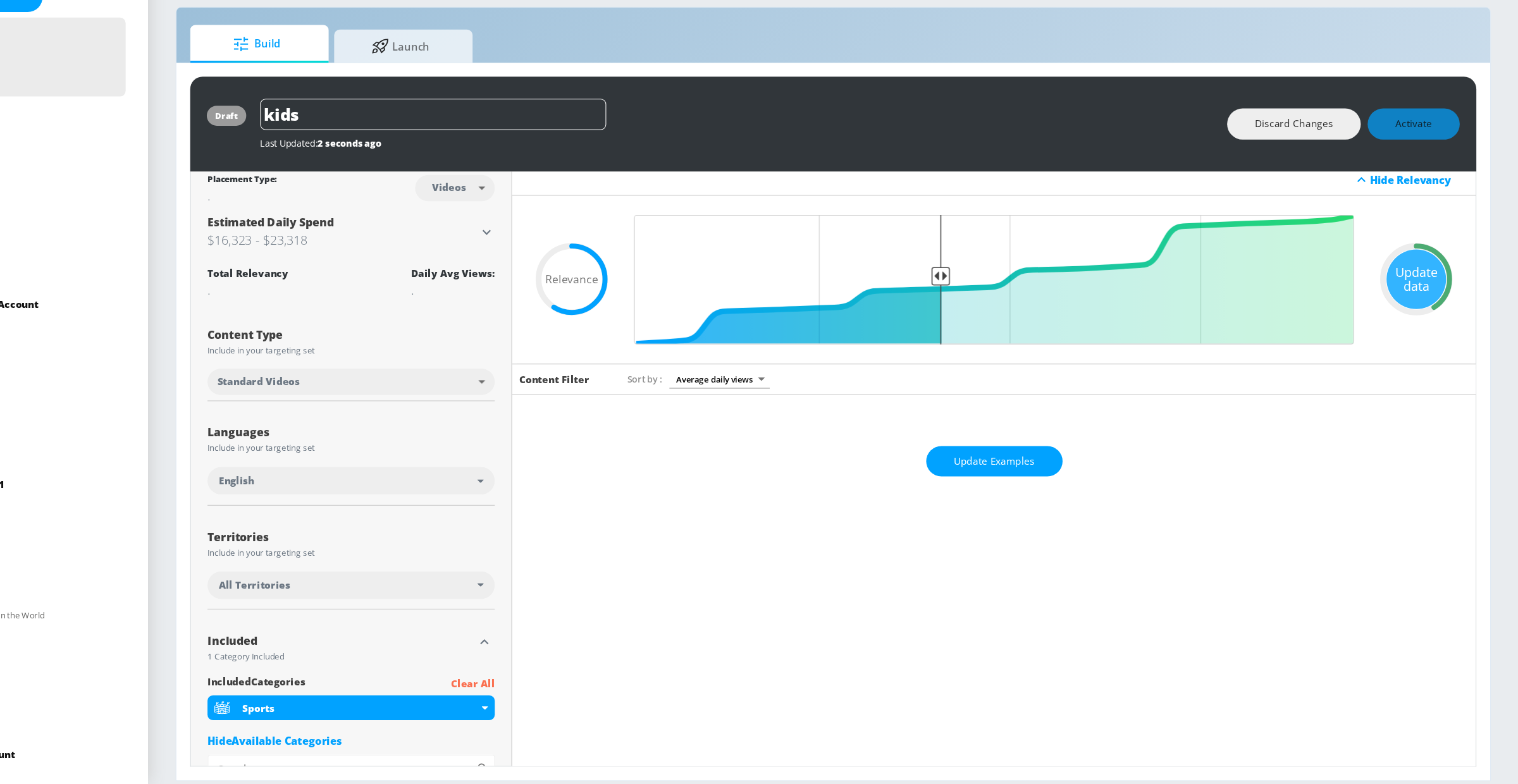
scroll to position [0, 0]
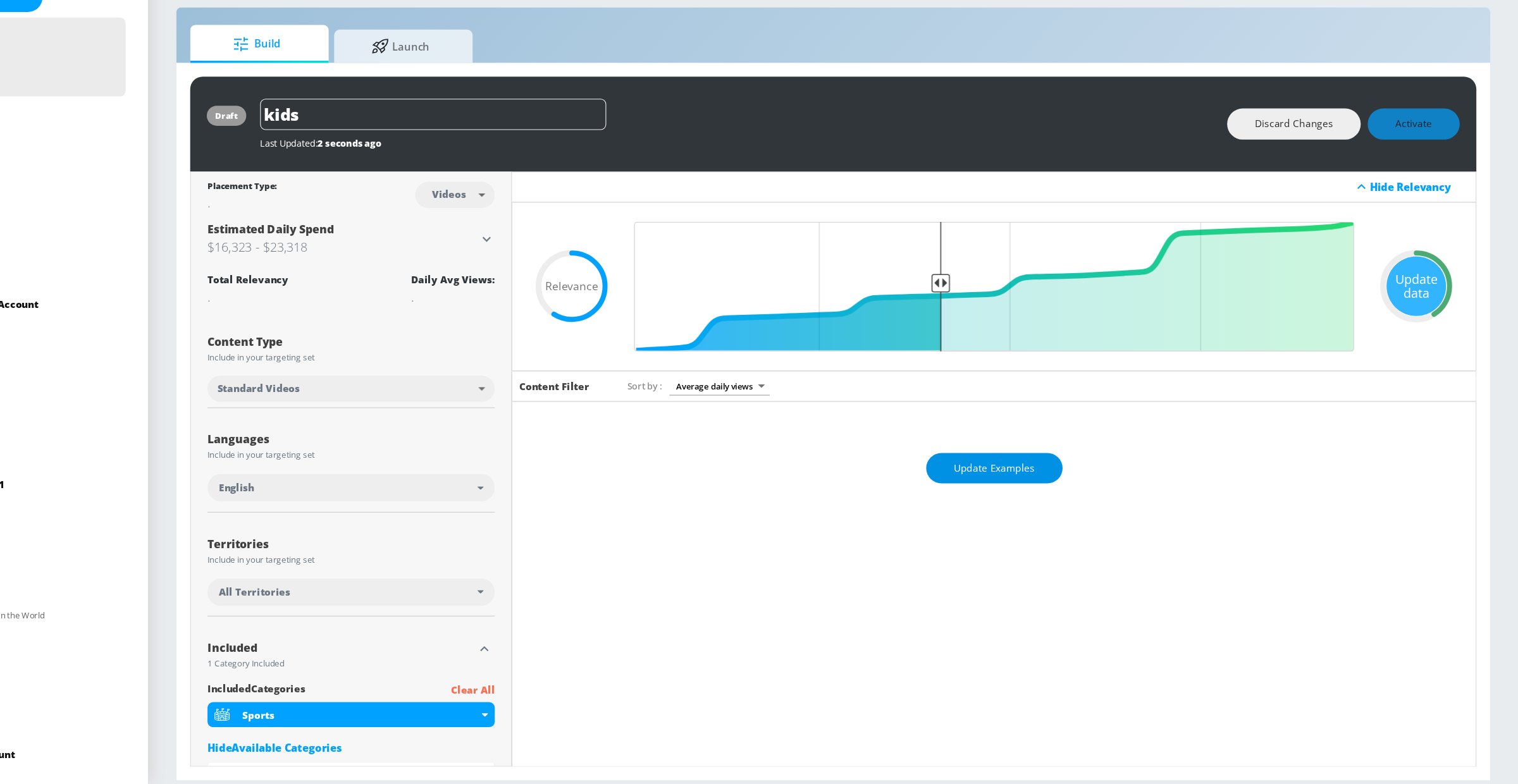
click at [1008, 489] on span "Update Examples" at bounding box center [1039, 495] width 74 height 15
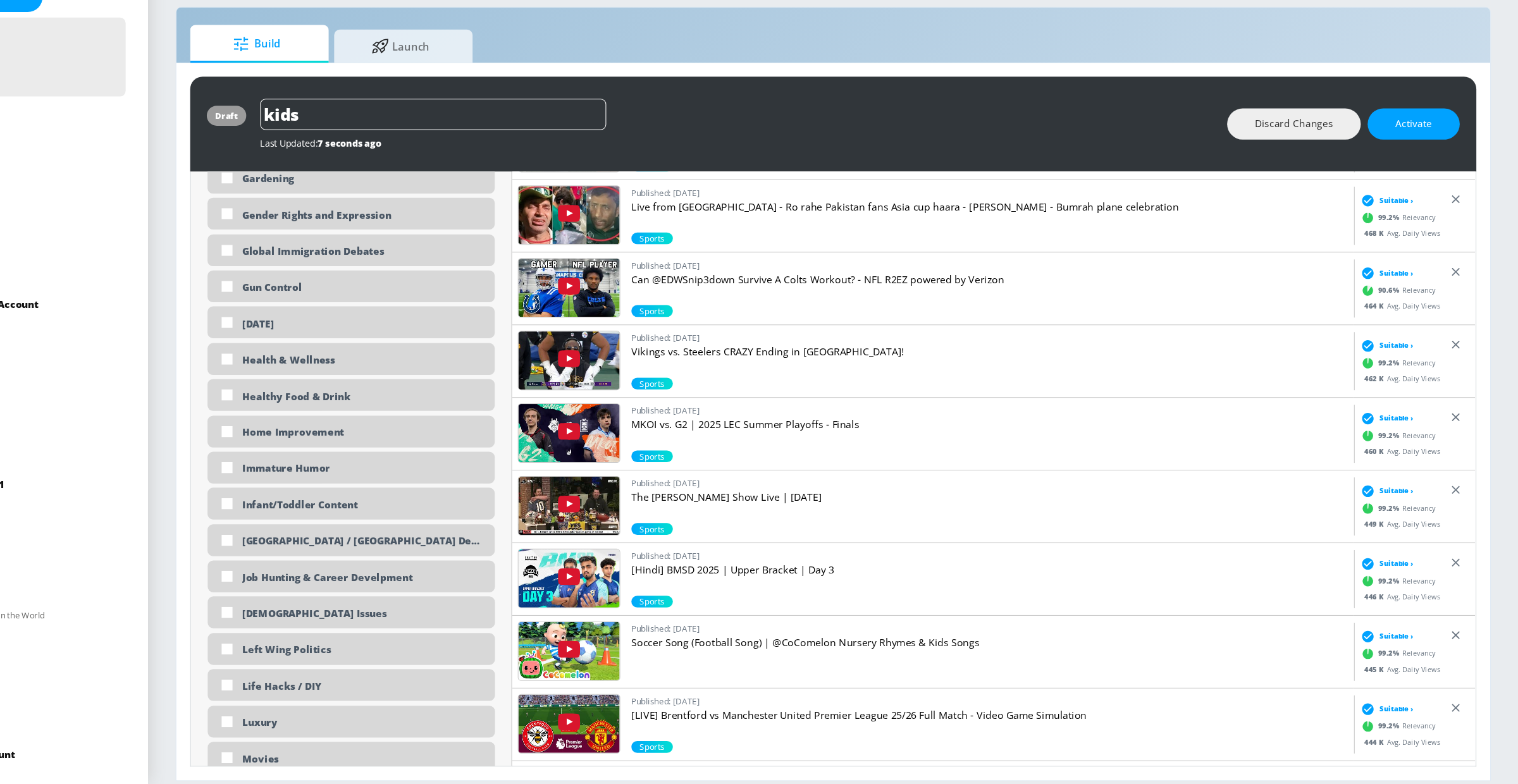
scroll to position [5652, 0]
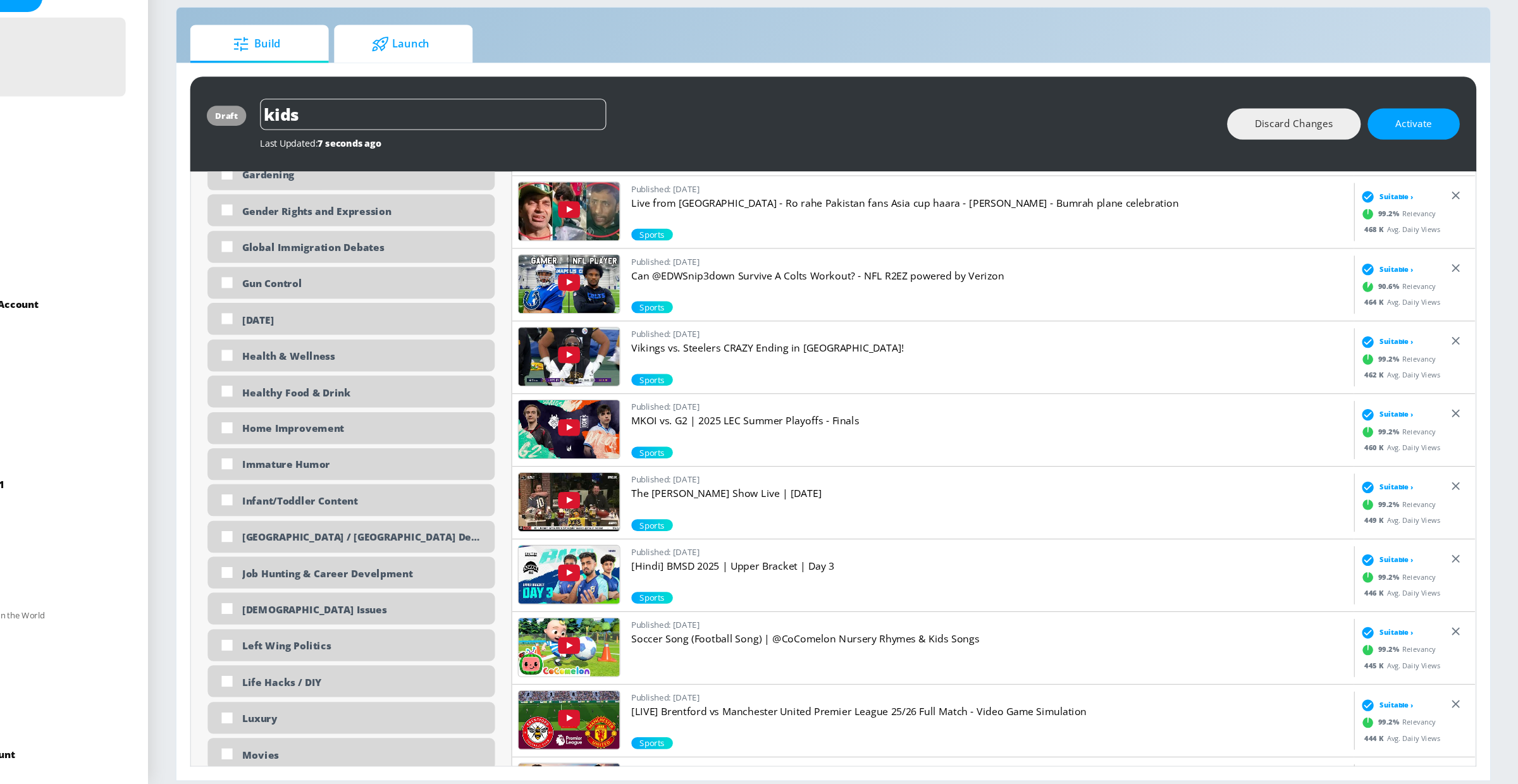
click at [470, 103] on icon at bounding box center [478, 108] width 15 height 13
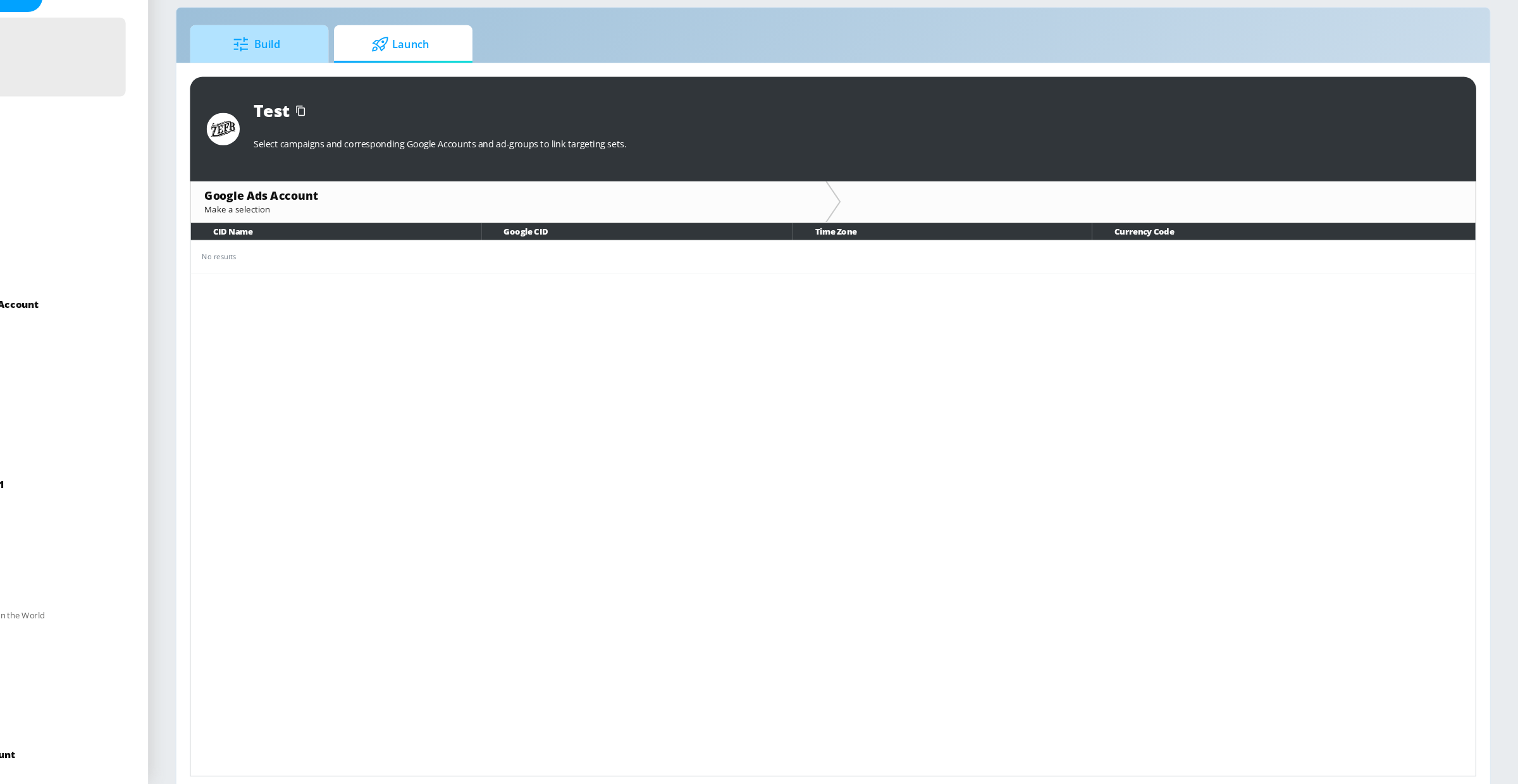
click at [401, 114] on span "Build" at bounding box center [365, 108] width 96 height 31
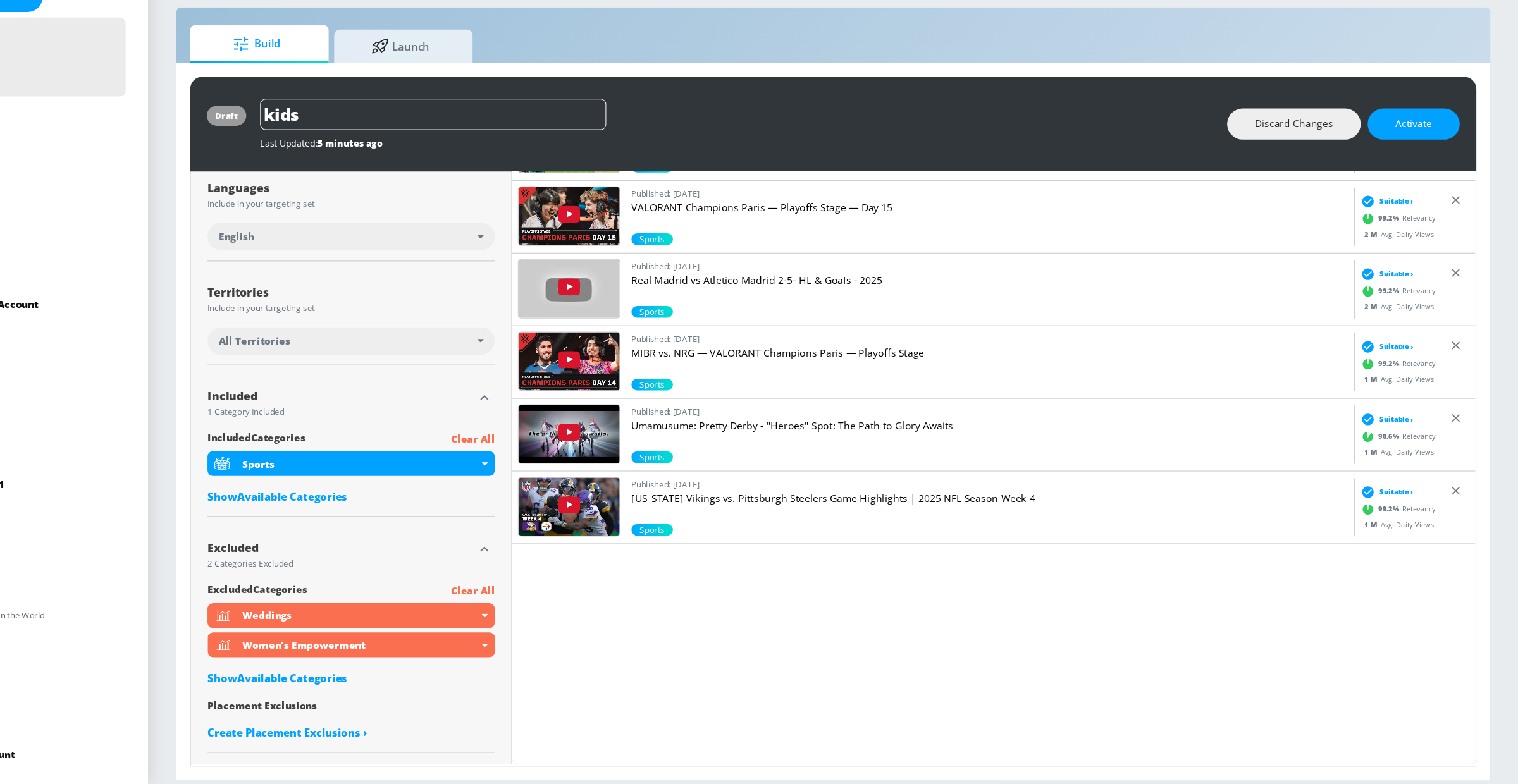
scroll to position [961, 0]
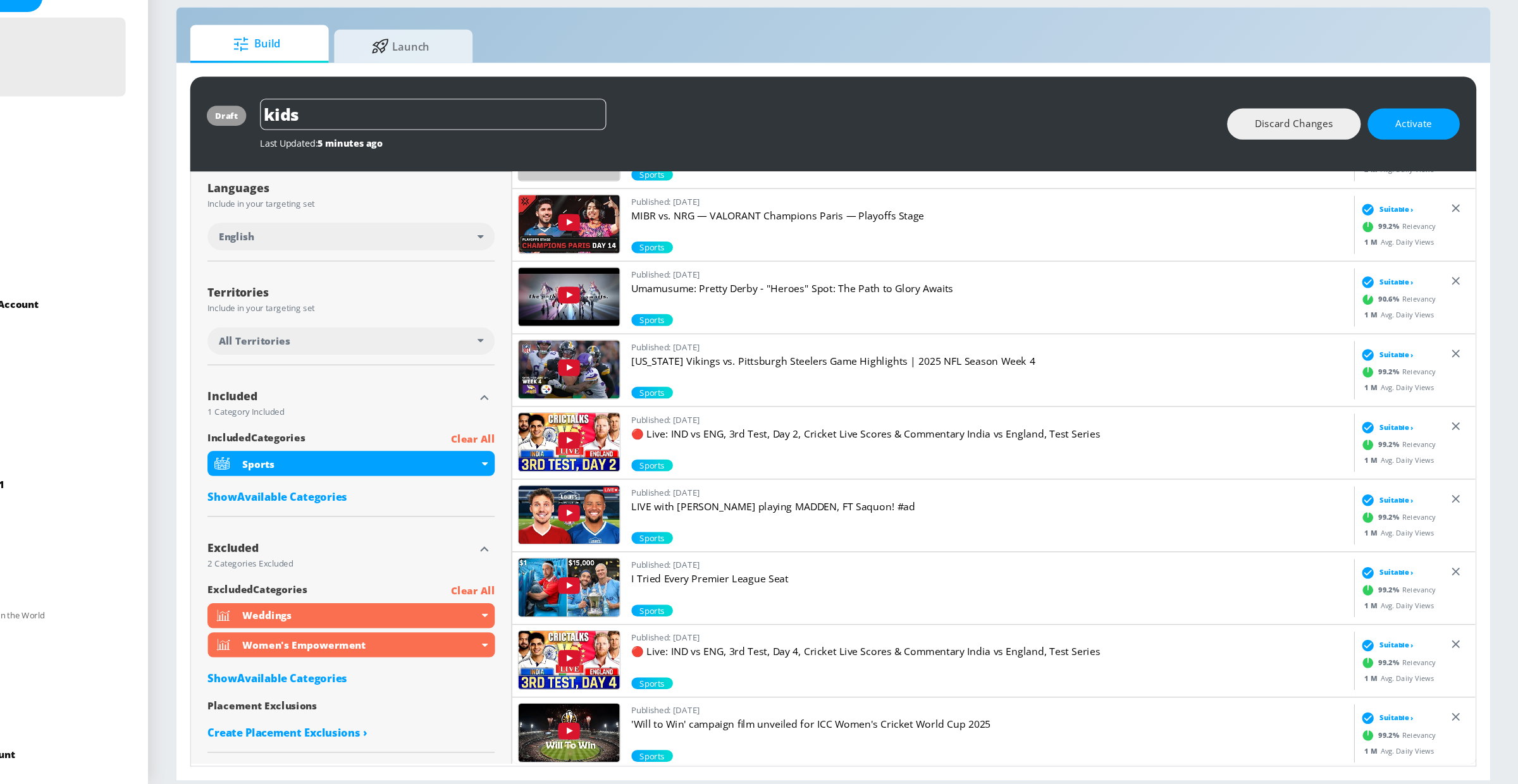
click at [391, 530] on div "included Categories Clear All Sports Show Available Categories" at bounding box center [451, 497] width 263 height 73
click at [394, 522] on div "Show Available Categories" at bounding box center [451, 520] width 263 height 13
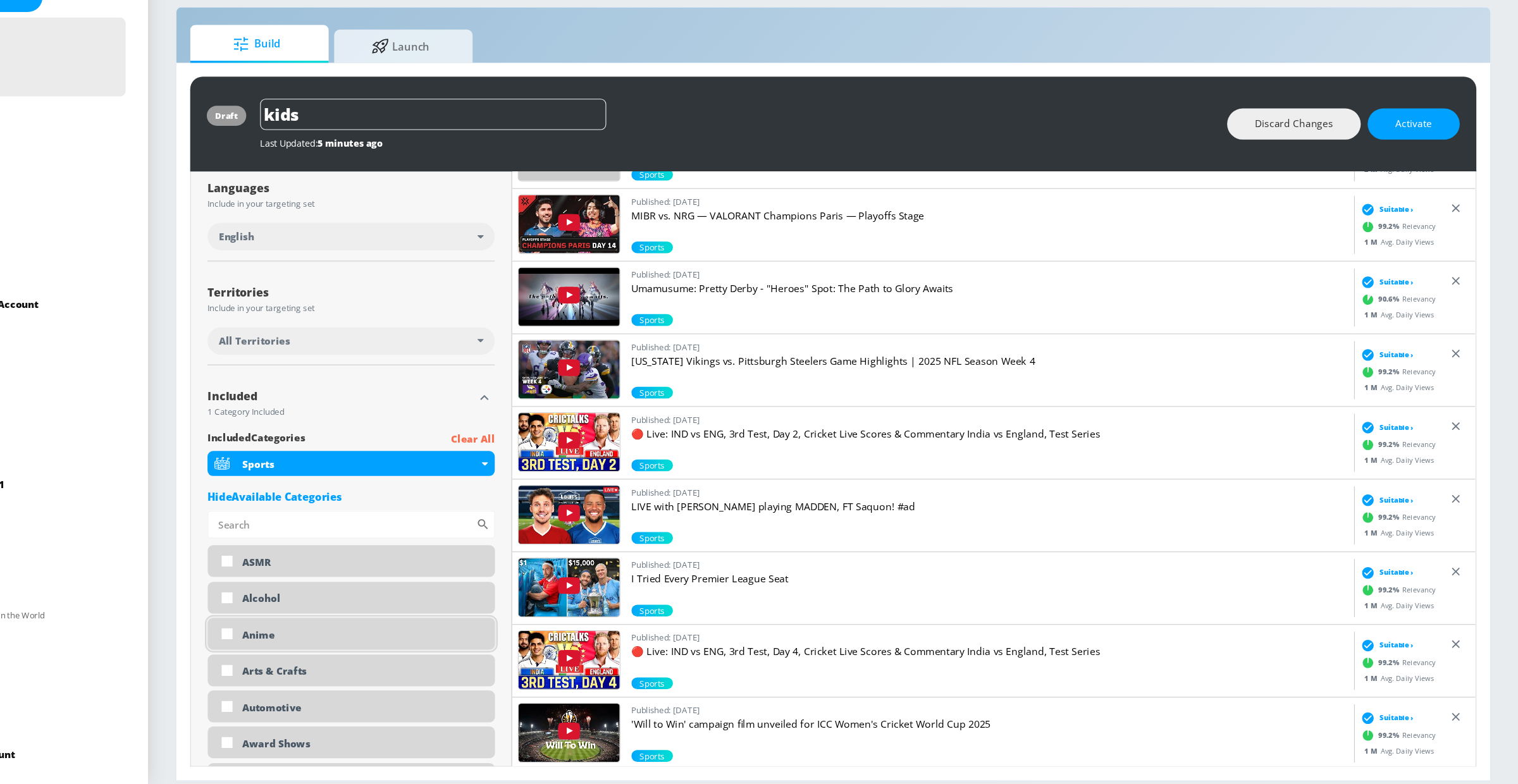
scroll to position [258, 0]
click at [372, 723] on div "Automotive" at bounding box center [451, 713] width 263 height 29
checkbox input "true"
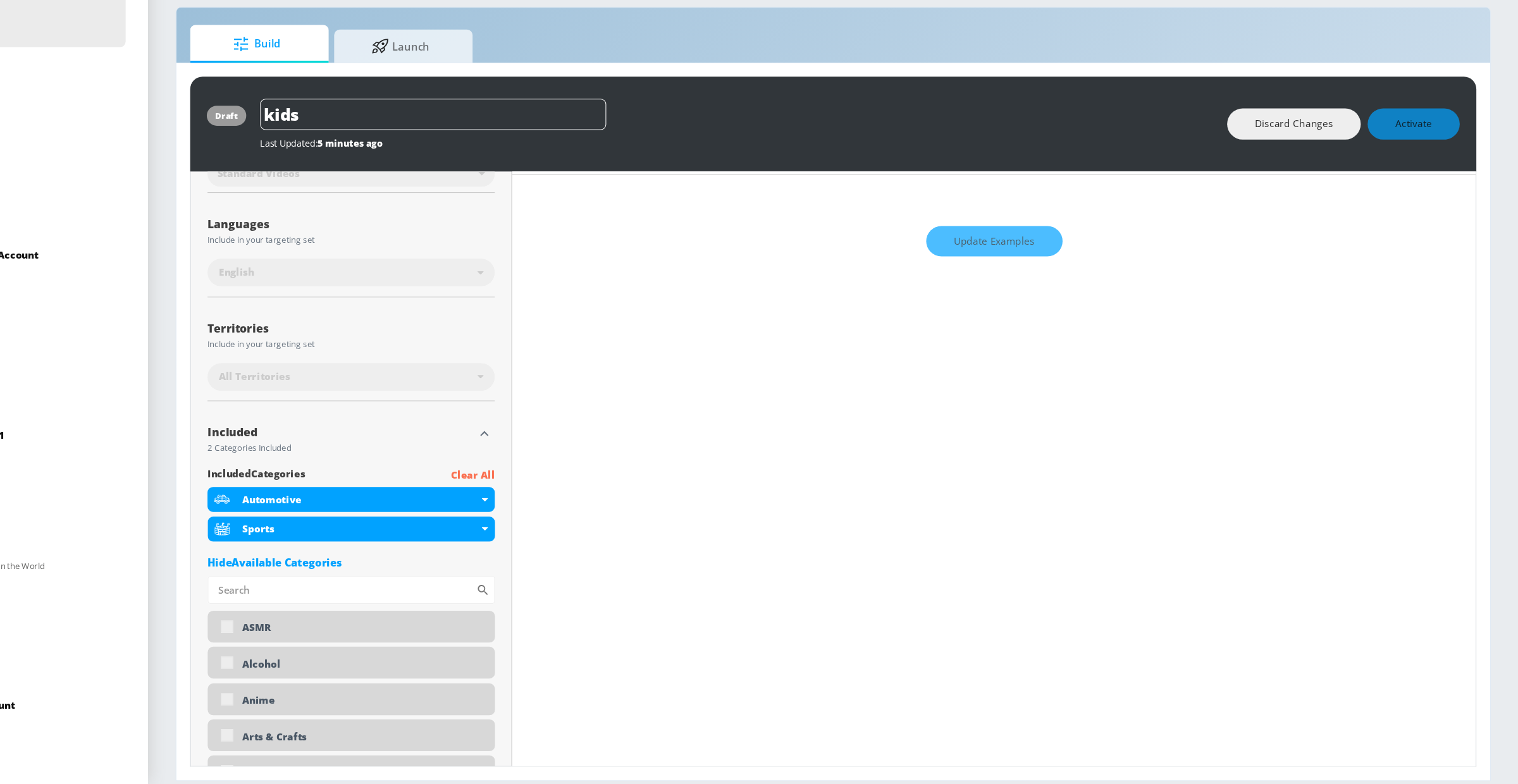
scroll to position [198, 0]
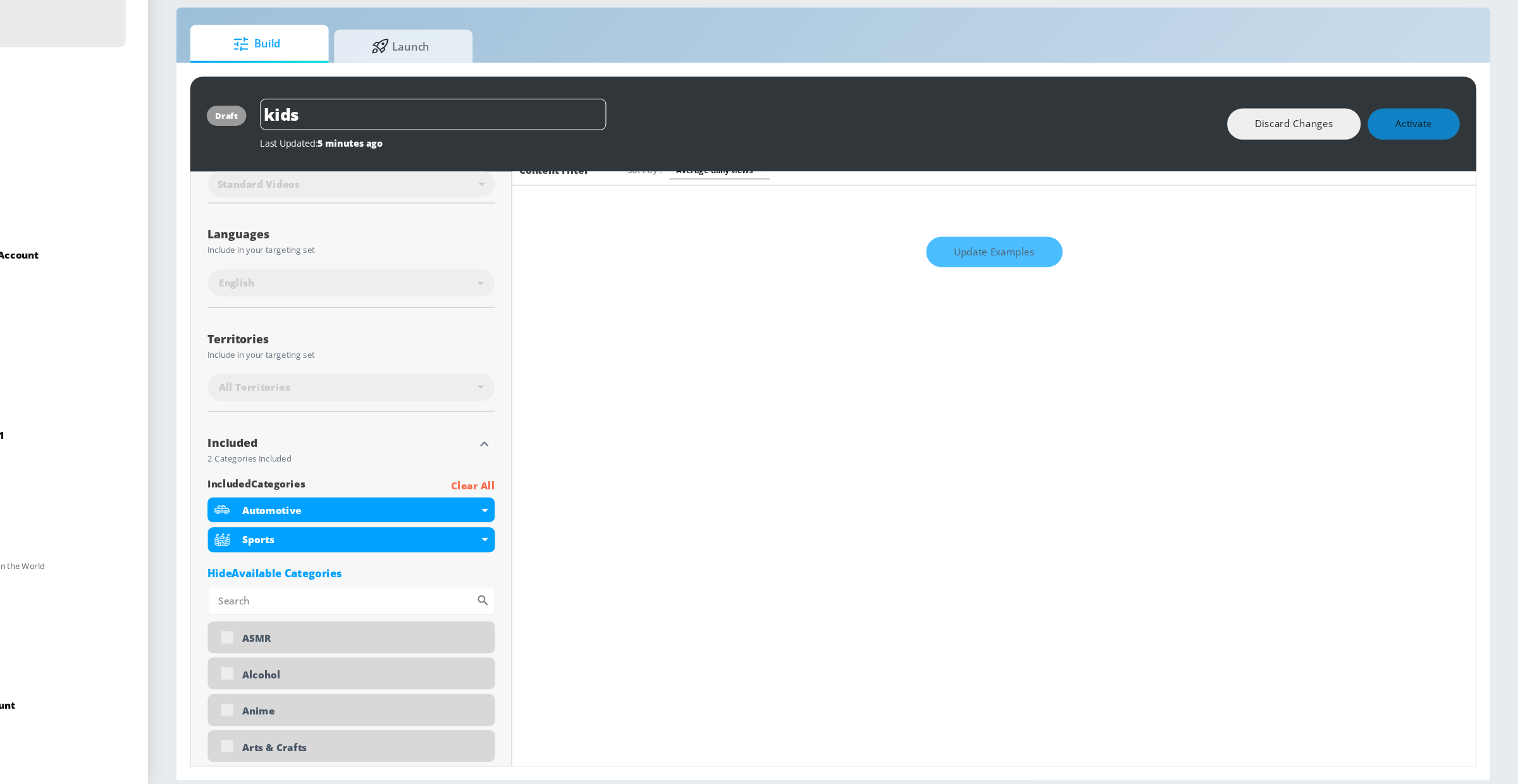
click at [1018, 300] on div "Update Examples" at bounding box center [1038, 297] width 880 height 44
click at [1040, 301] on span "Update Examples" at bounding box center [1039, 308] width 74 height 15
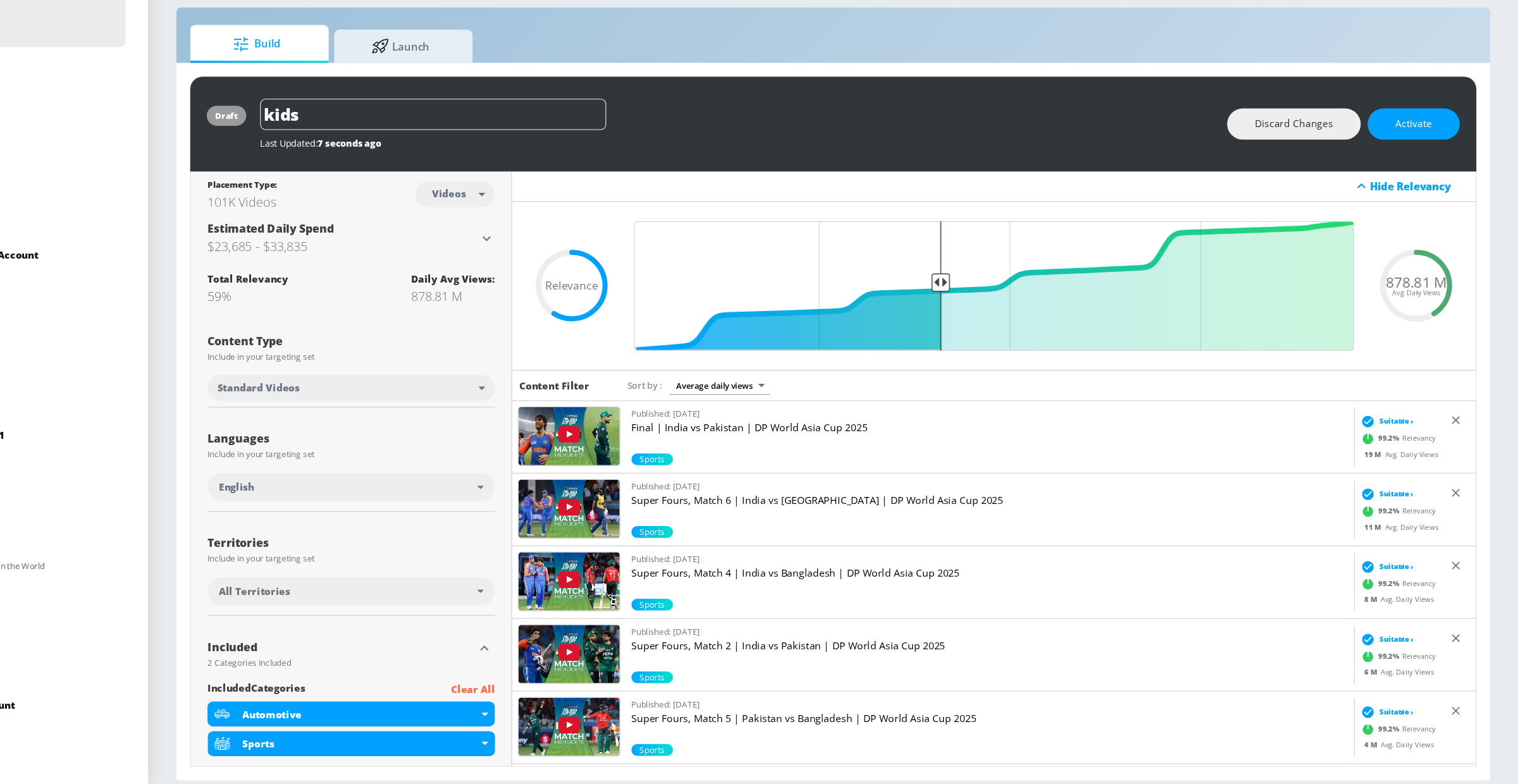
scroll to position [0, 0]
click at [679, 420] on body "Atrium optimize Target measure Report optimize Target measure Report v 4.28.0 […" at bounding box center [759, 392] width 1518 height 784
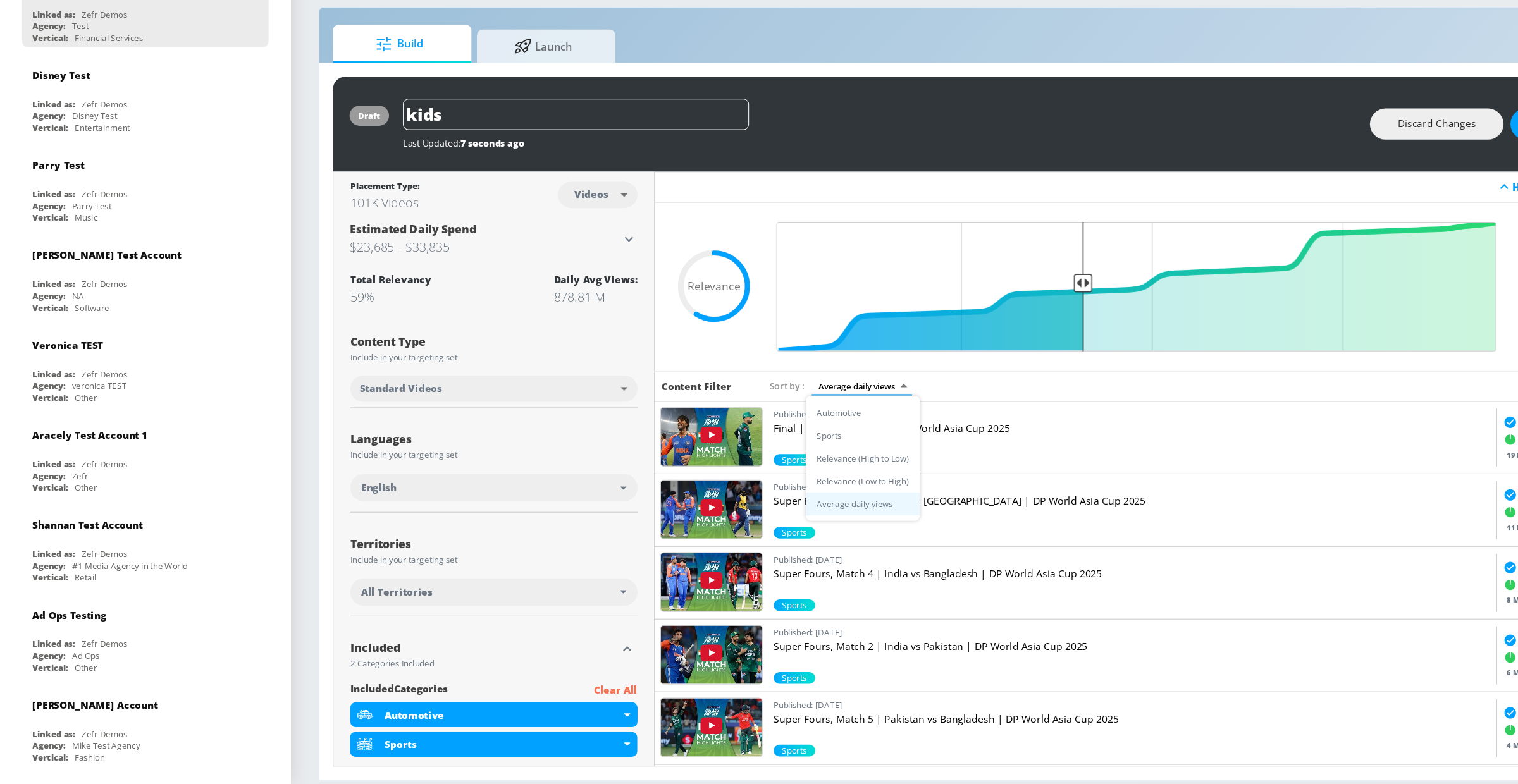
click at [780, 440] on li "Automotive" at bounding box center [788, 444] width 104 height 21
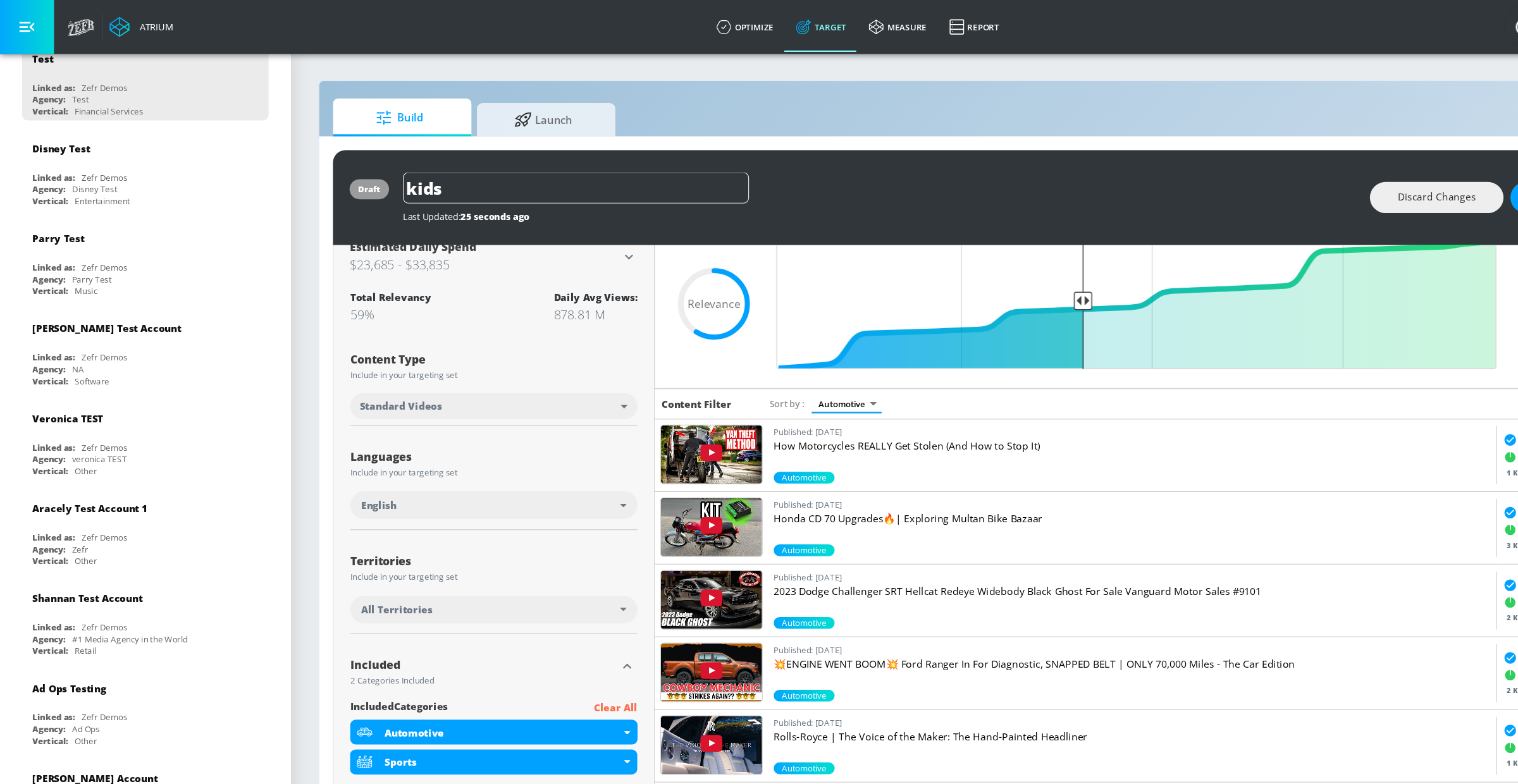
click at [650, 292] on body "Atrium optimize Target measure Report optimize Target measure Report v 4.28.0 […" at bounding box center [759, 392] width 1518 height 784
click at [766, 475] on li "Average daily views" at bounding box center [773, 477] width 104 height 21
type input "avg_daily_views_last_7_days"
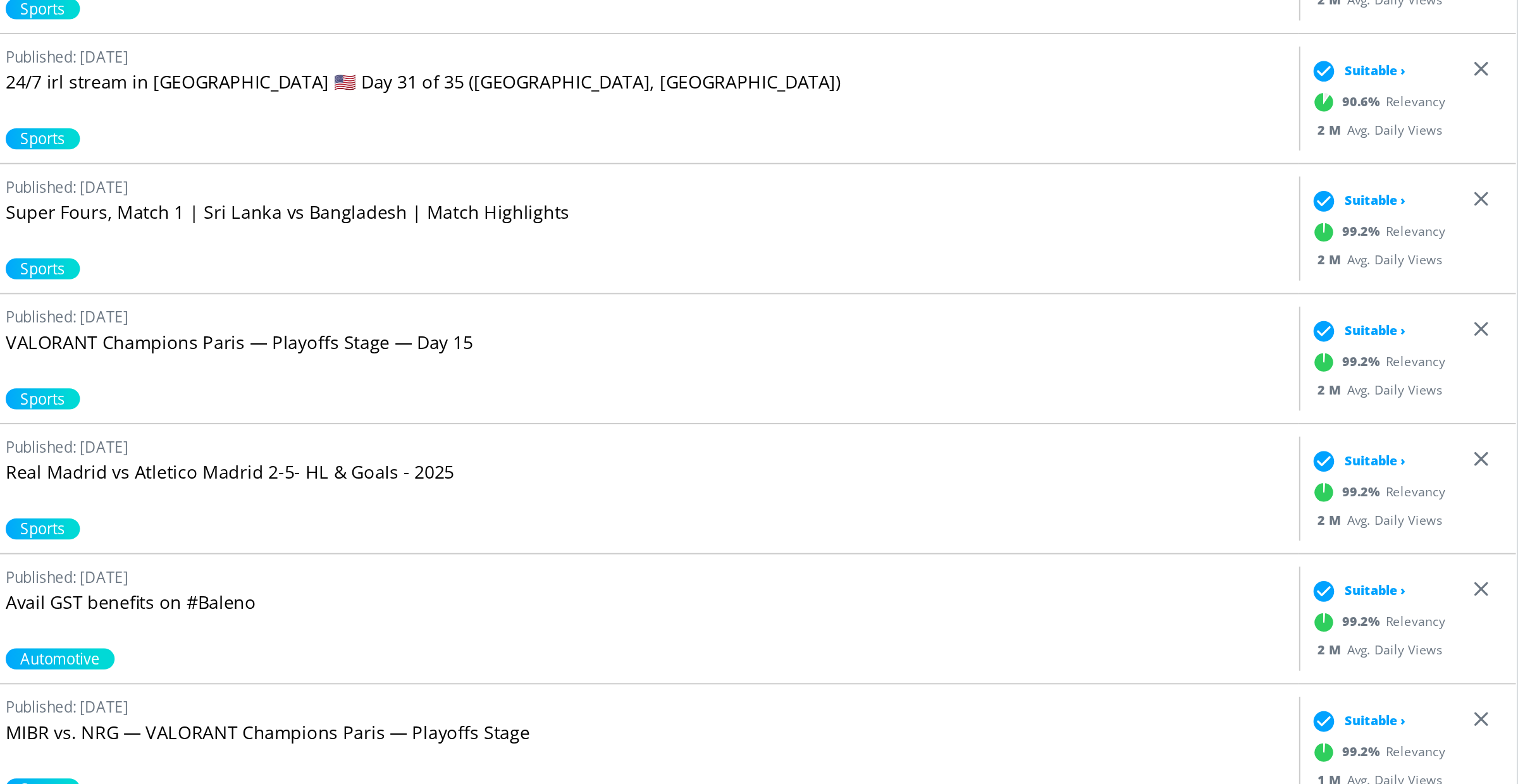
scroll to position [808, 0]
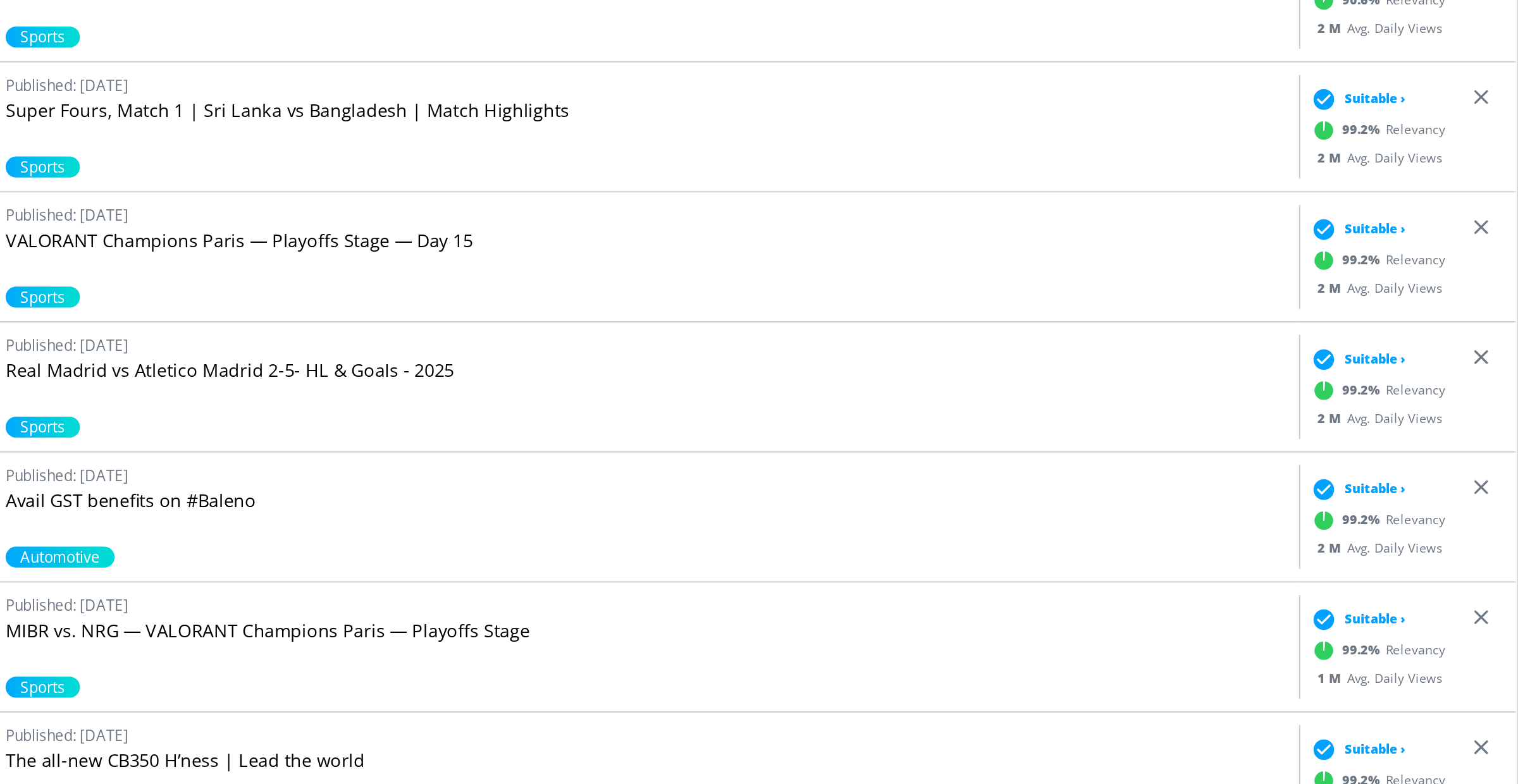
click at [1408, 477] on span "Suitable ›" at bounding box center [1406, 480] width 31 height 10
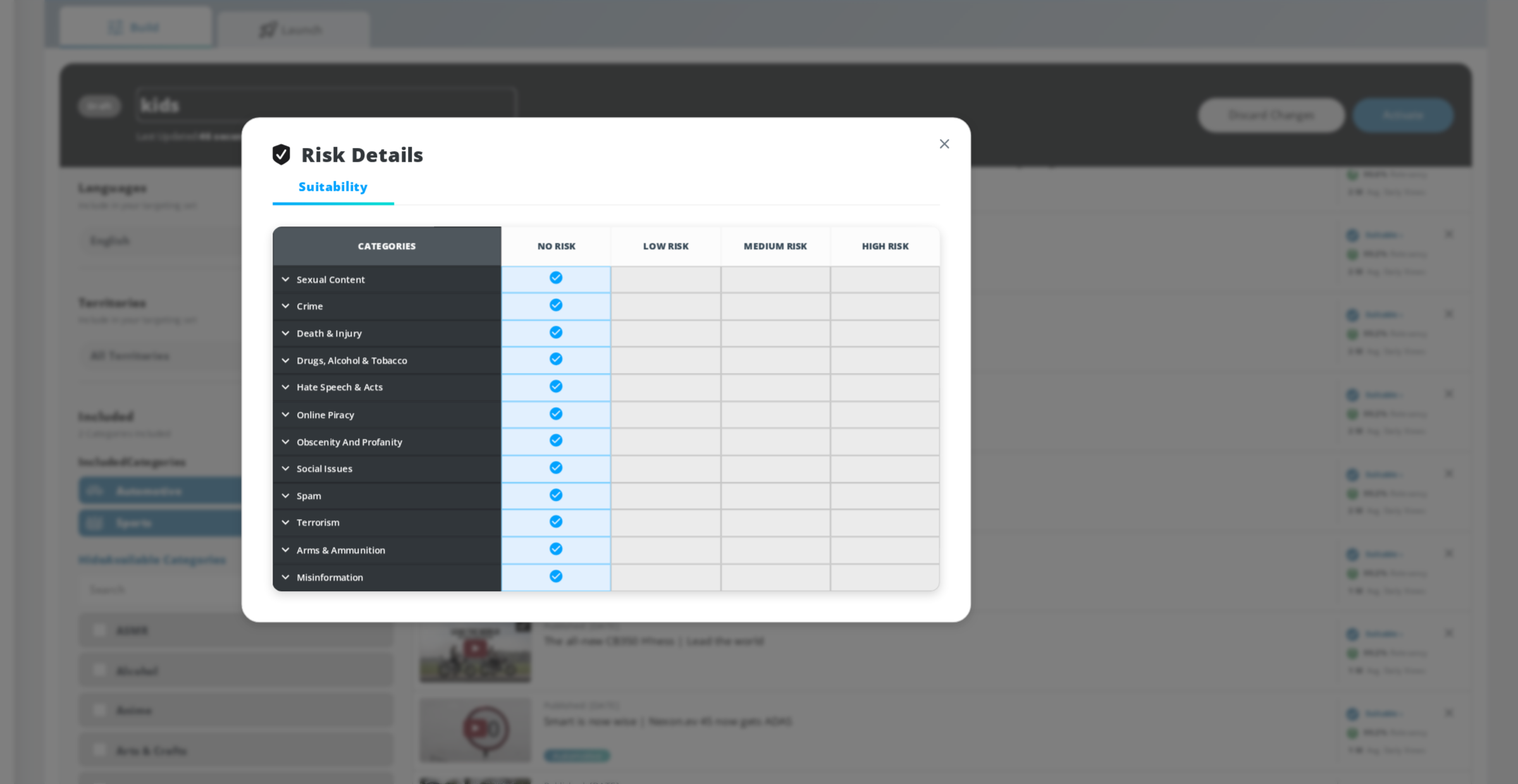
click at [1042, 212] on button "button" at bounding box center [1040, 204] width 17 height 17
